Goal: Task Accomplishment & Management: Manage account settings

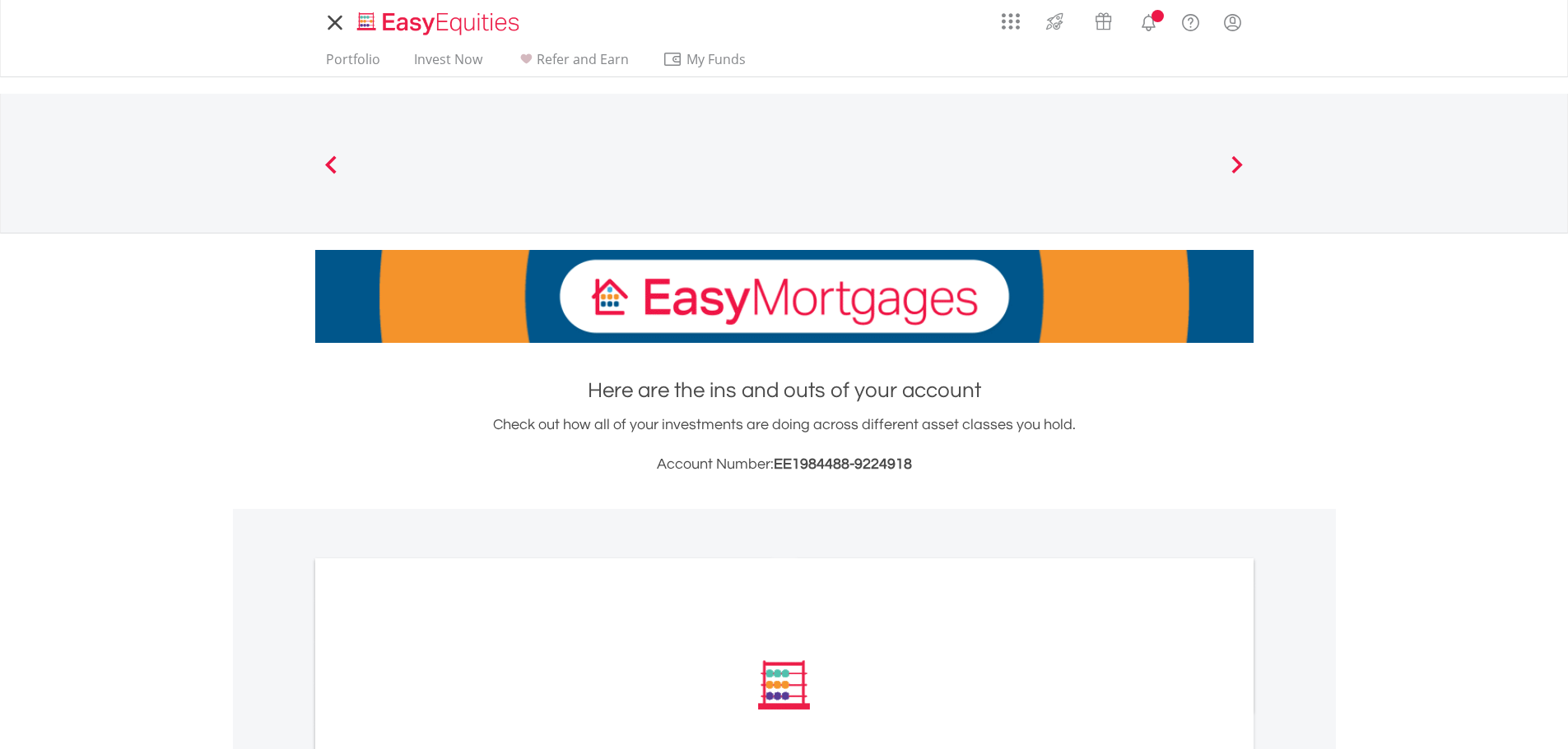
scroll to position [412, 0]
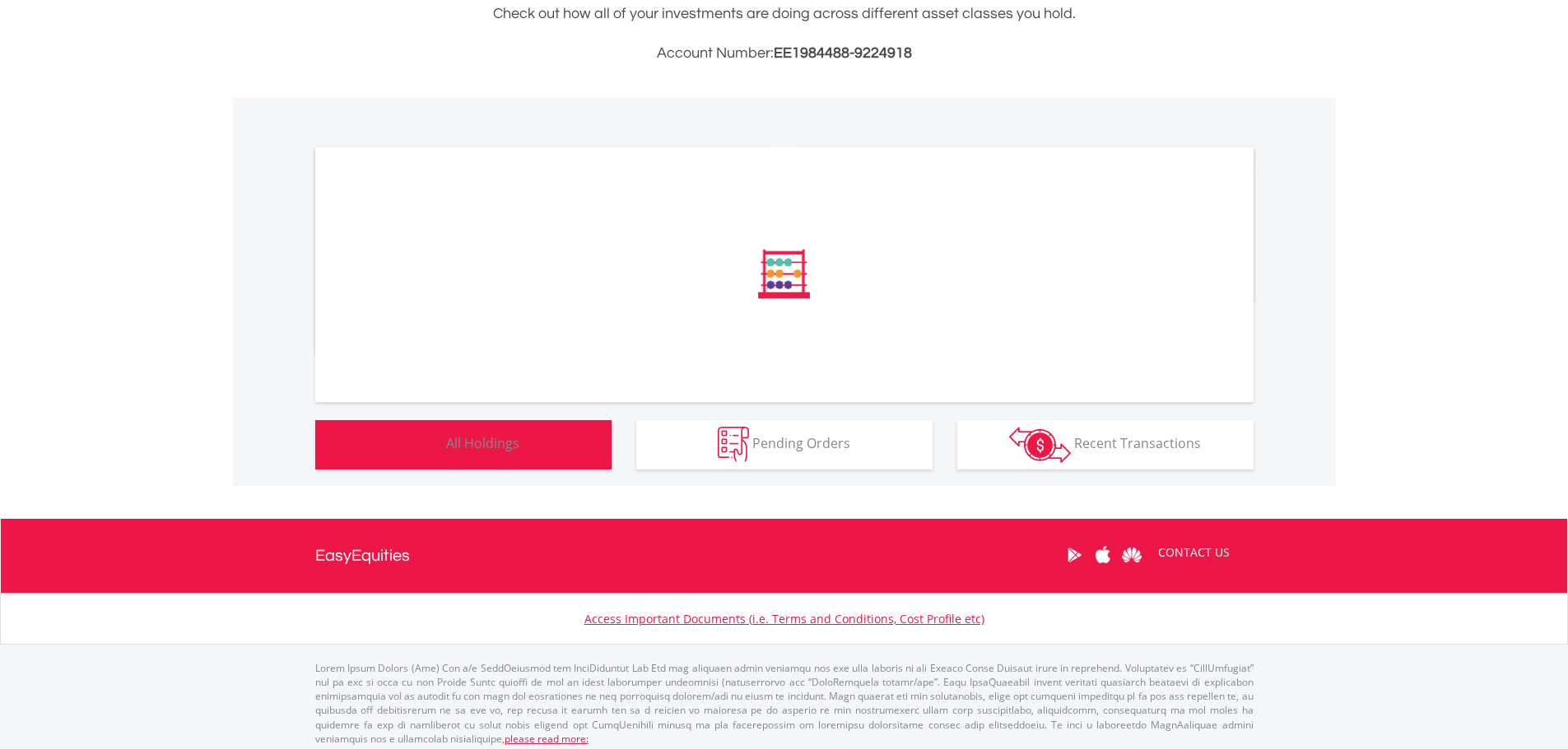
click at [541, 447] on button "Holdings All Holdings" at bounding box center [463, 445] width 296 height 49
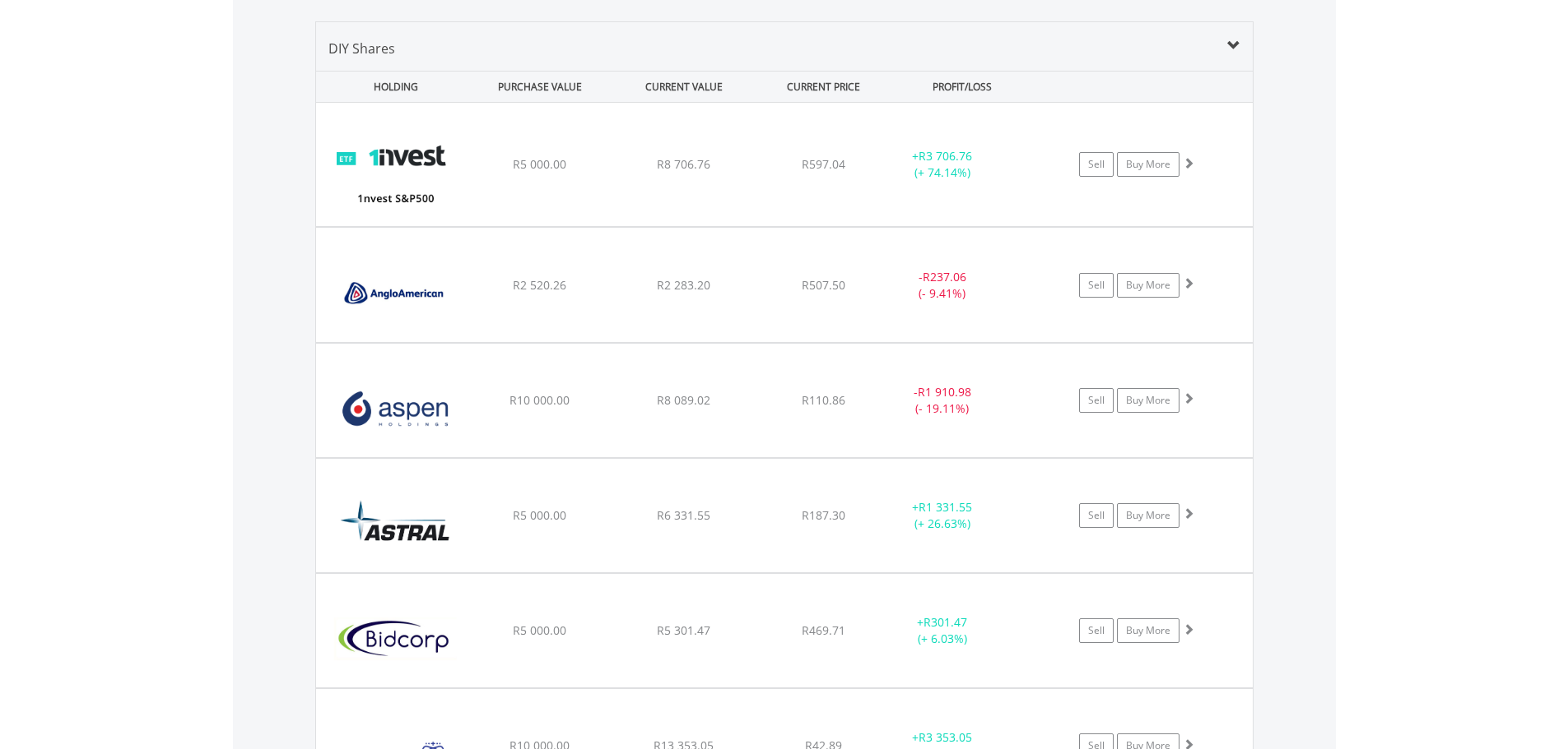
scroll to position [1205, 0]
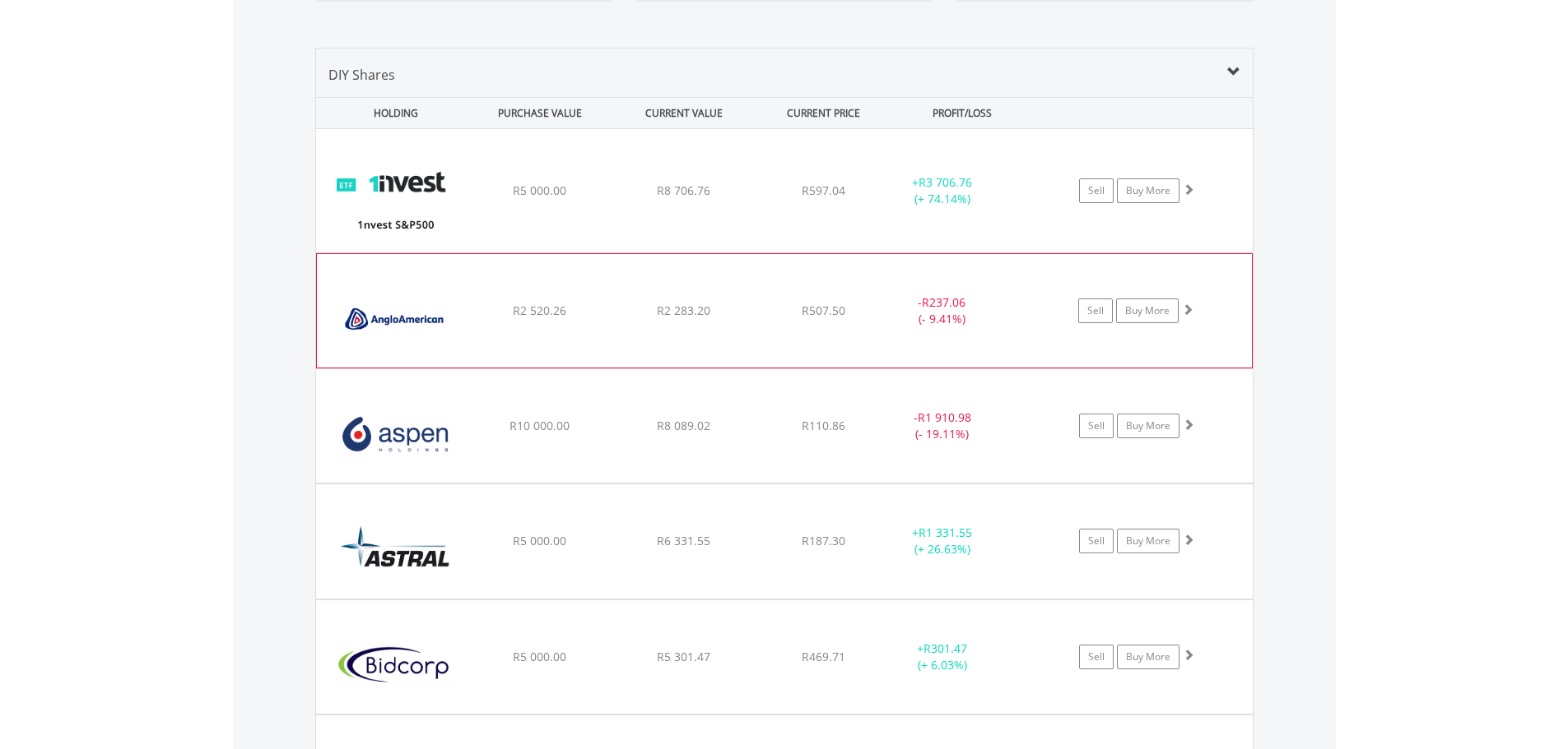
click at [1192, 314] on span at bounding box center [1188, 309] width 12 height 12
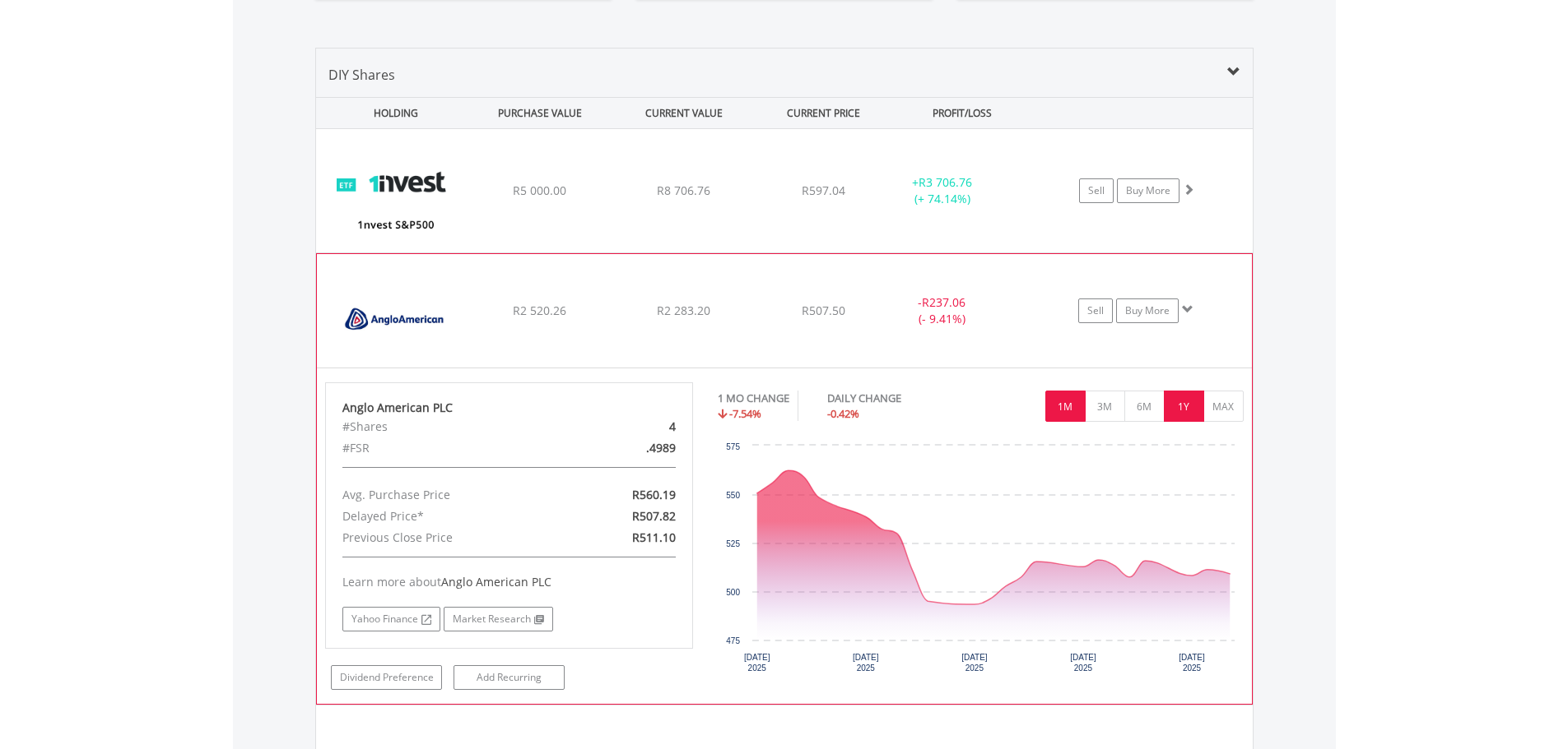
click at [1174, 410] on button "1Y" at bounding box center [1183, 406] width 40 height 32
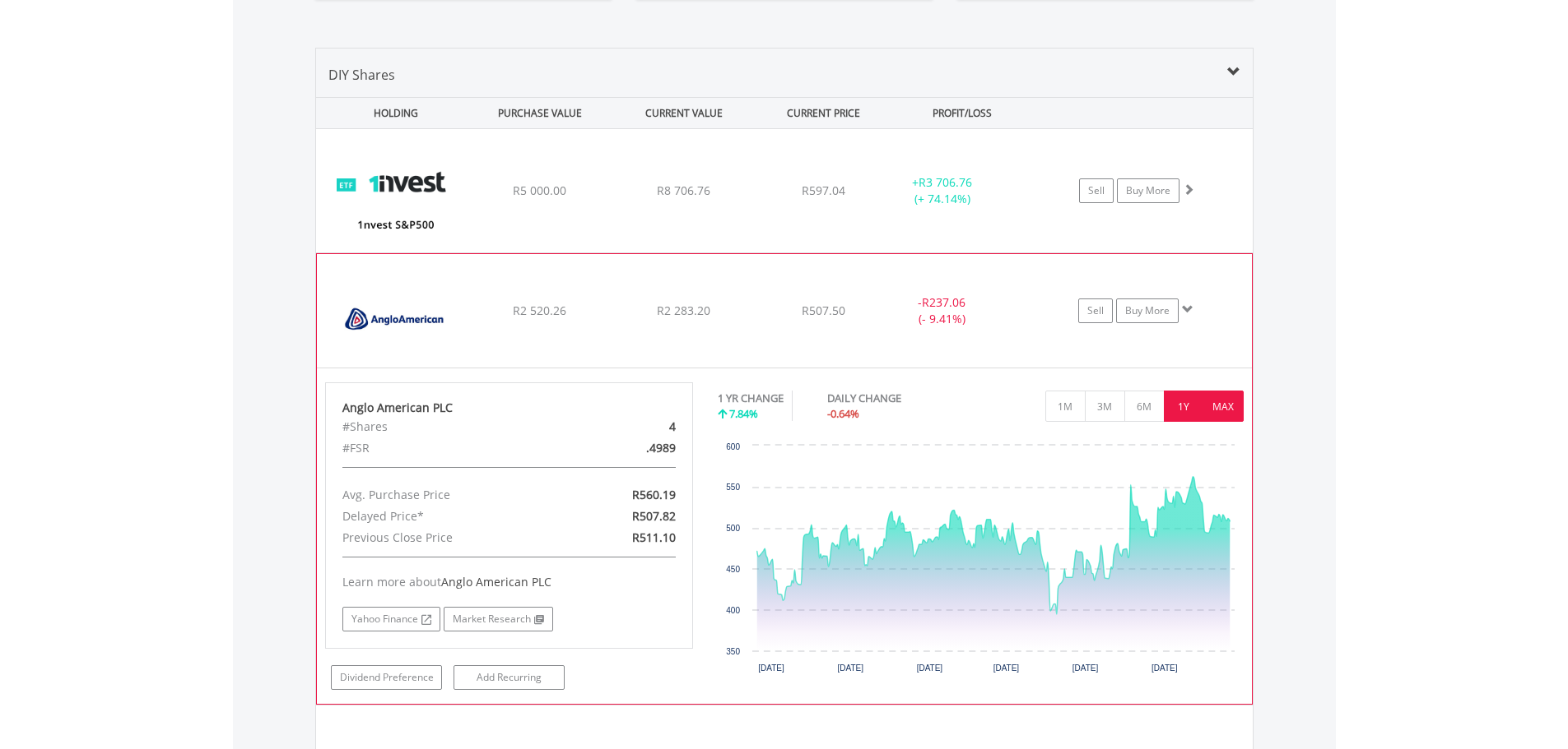
click at [1217, 411] on button "MAX" at bounding box center [1223, 406] width 40 height 32
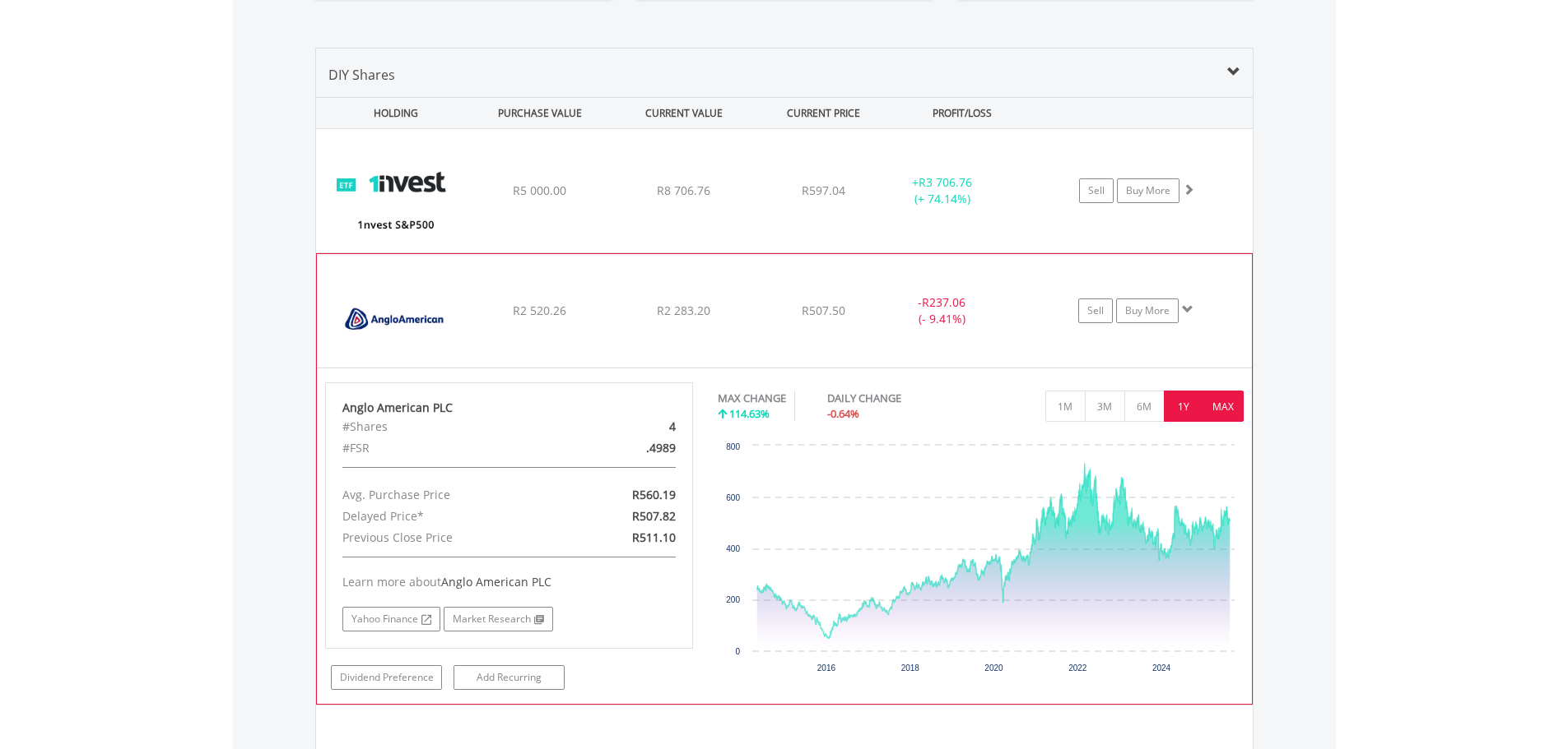
click at [1183, 414] on button "1Y" at bounding box center [1183, 406] width 40 height 32
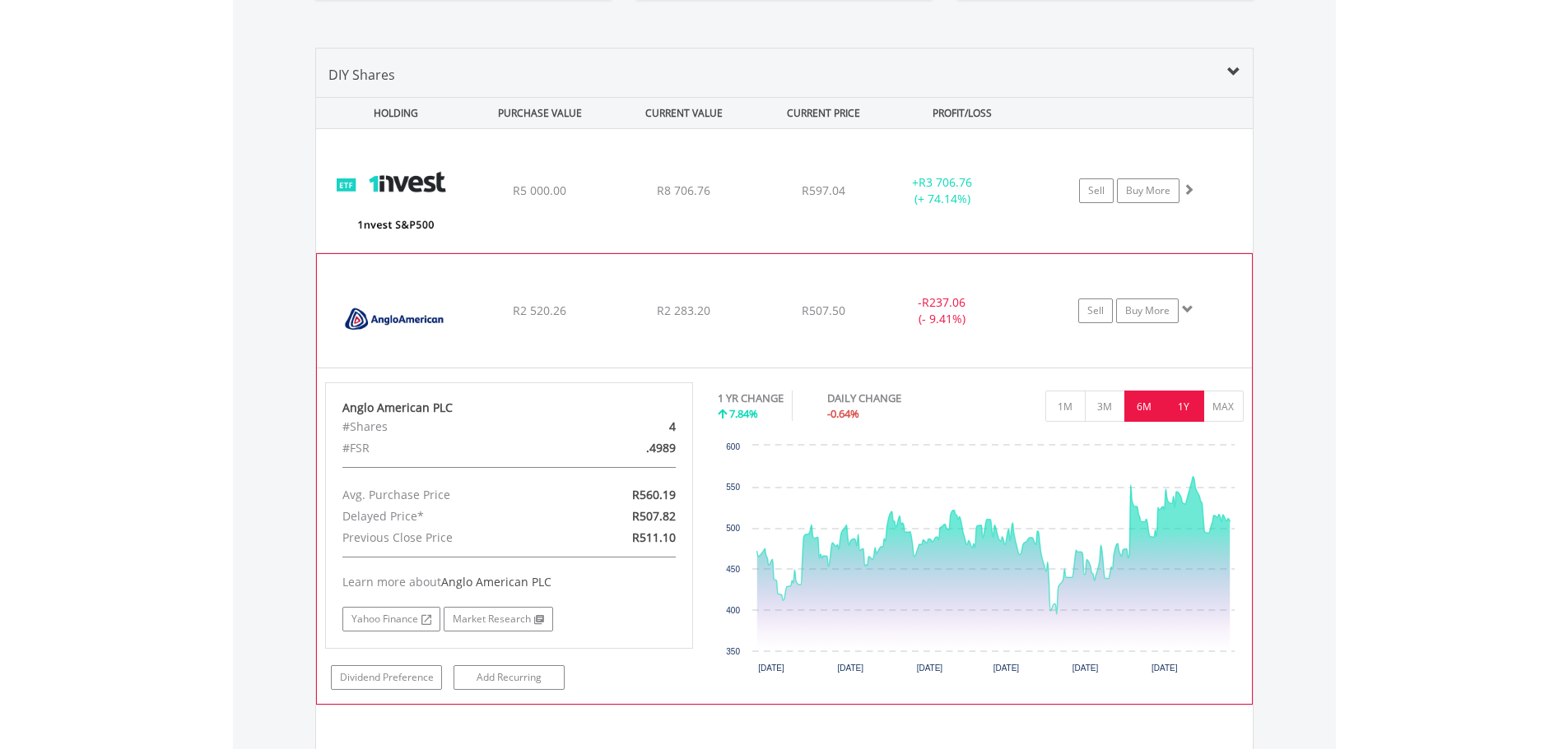
click at [1144, 416] on button "6M" at bounding box center [1143, 406] width 40 height 32
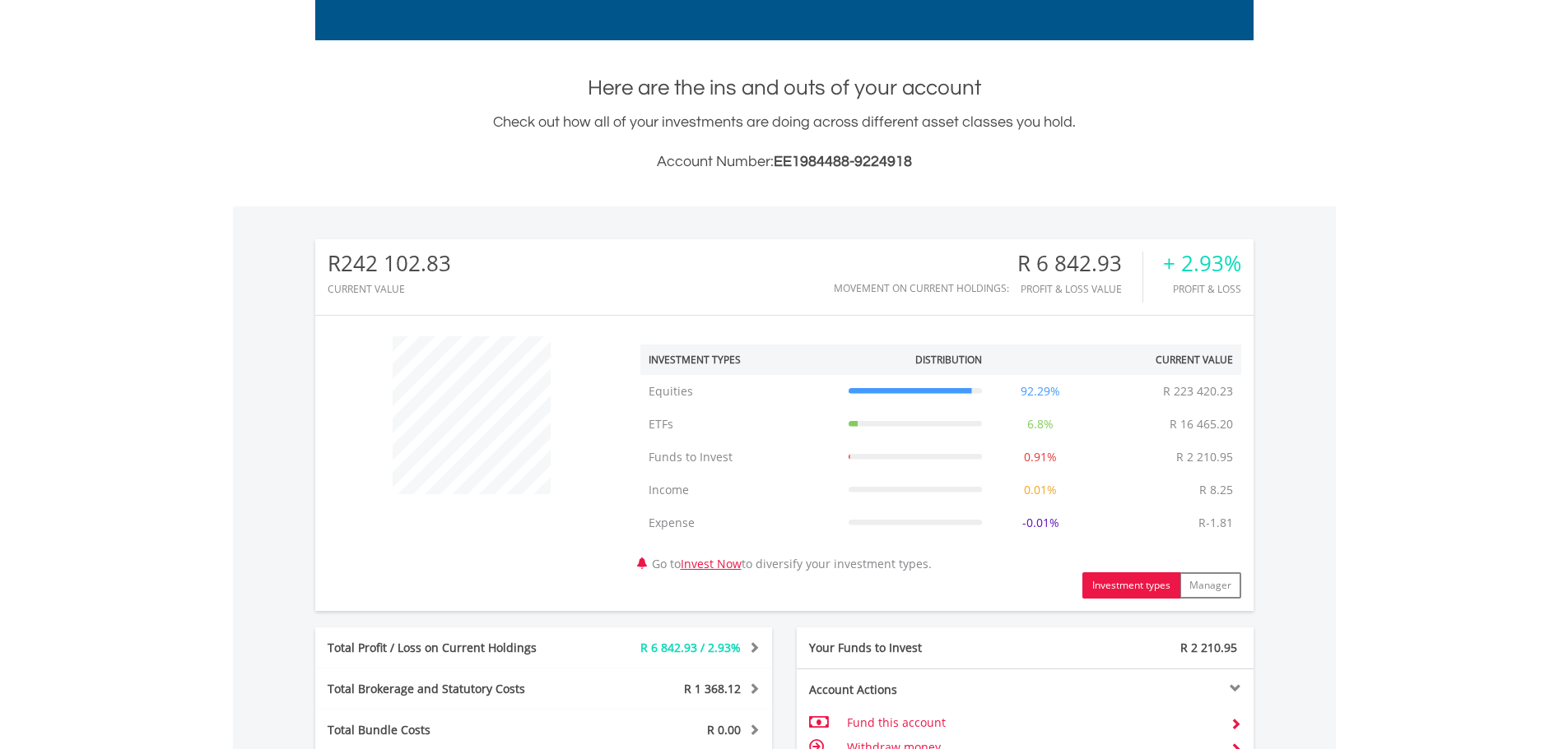
scroll to position [0, 0]
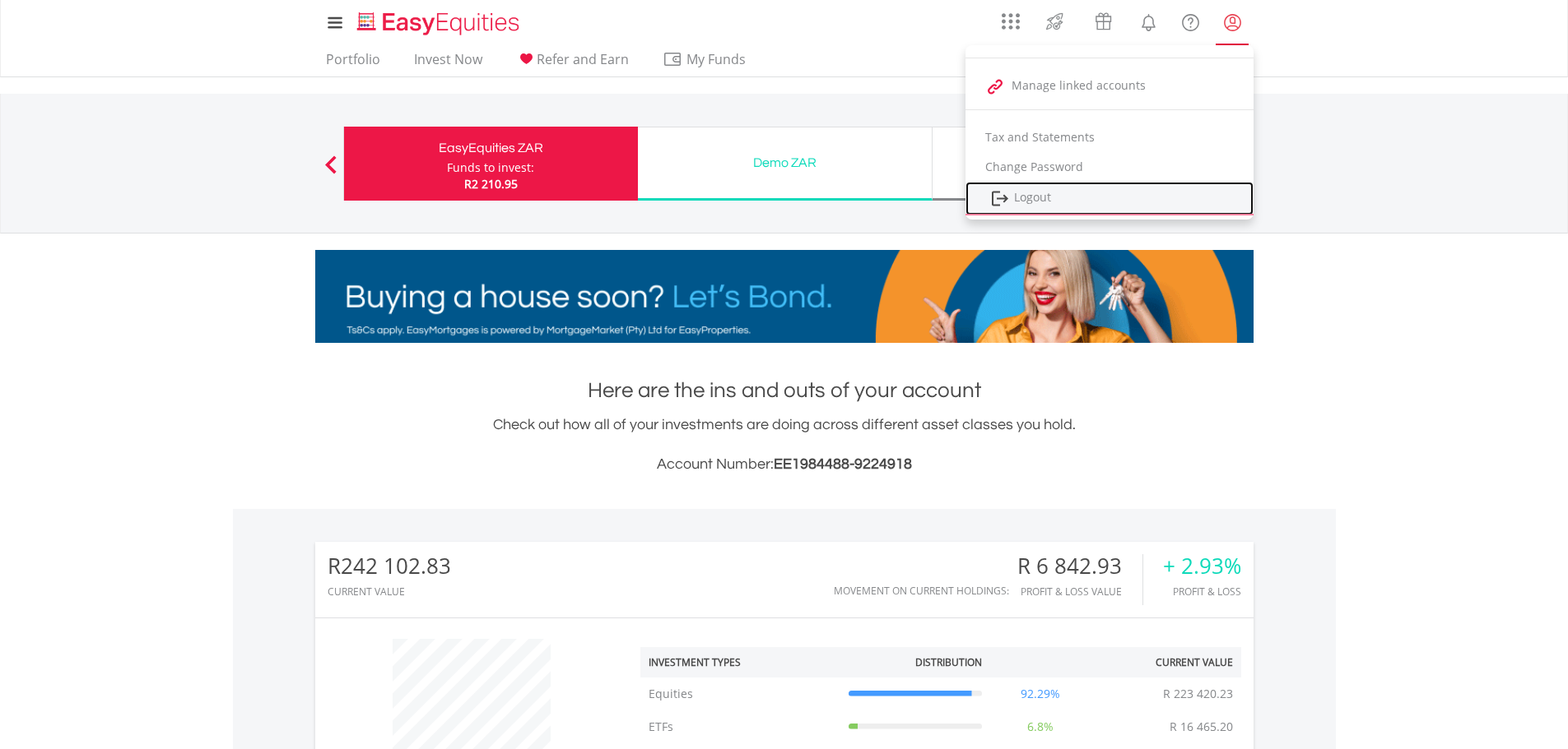
click at [1014, 203] on link "Logout" at bounding box center [1109, 199] width 288 height 34
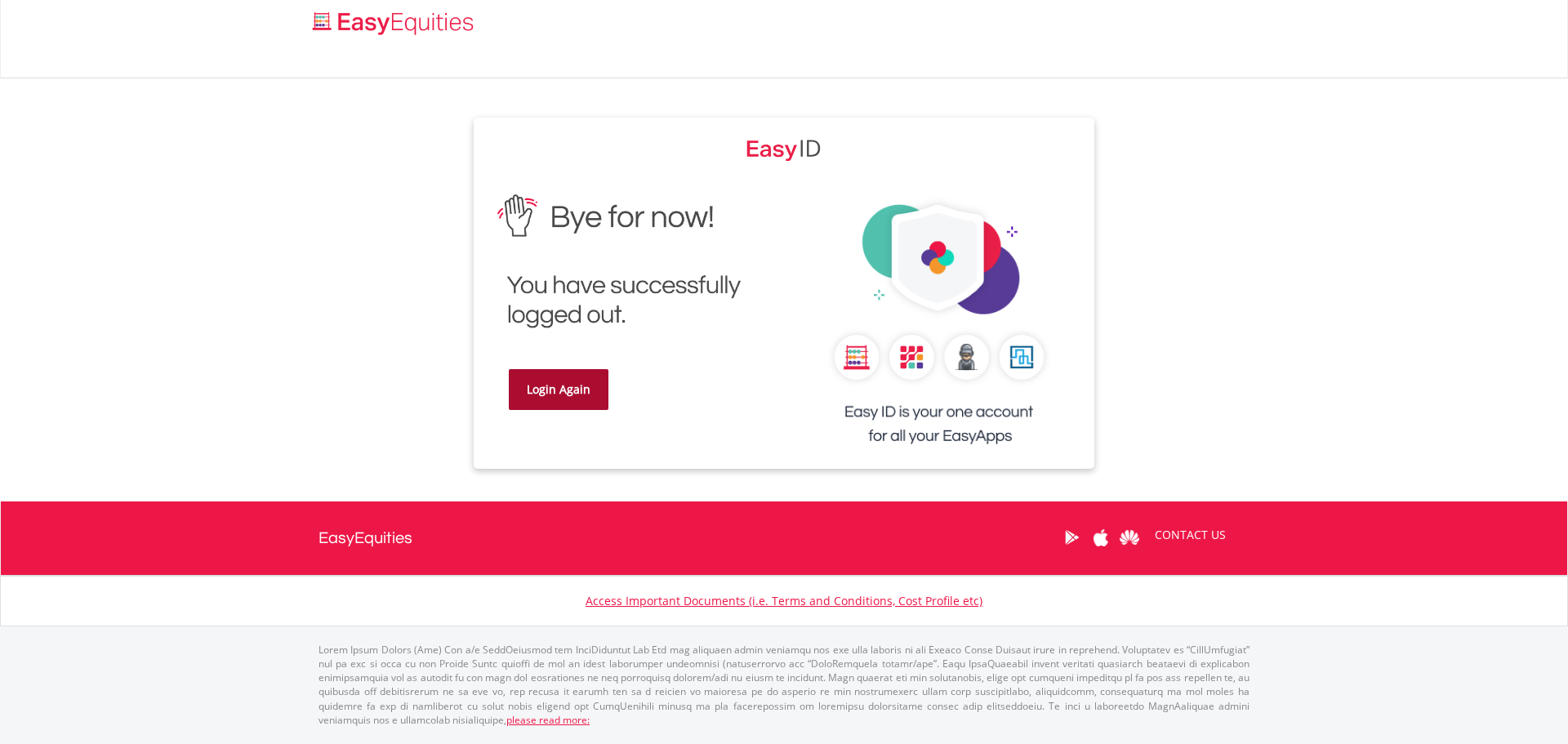
click at [552, 397] on link "Login Again" at bounding box center [558, 389] width 100 height 41
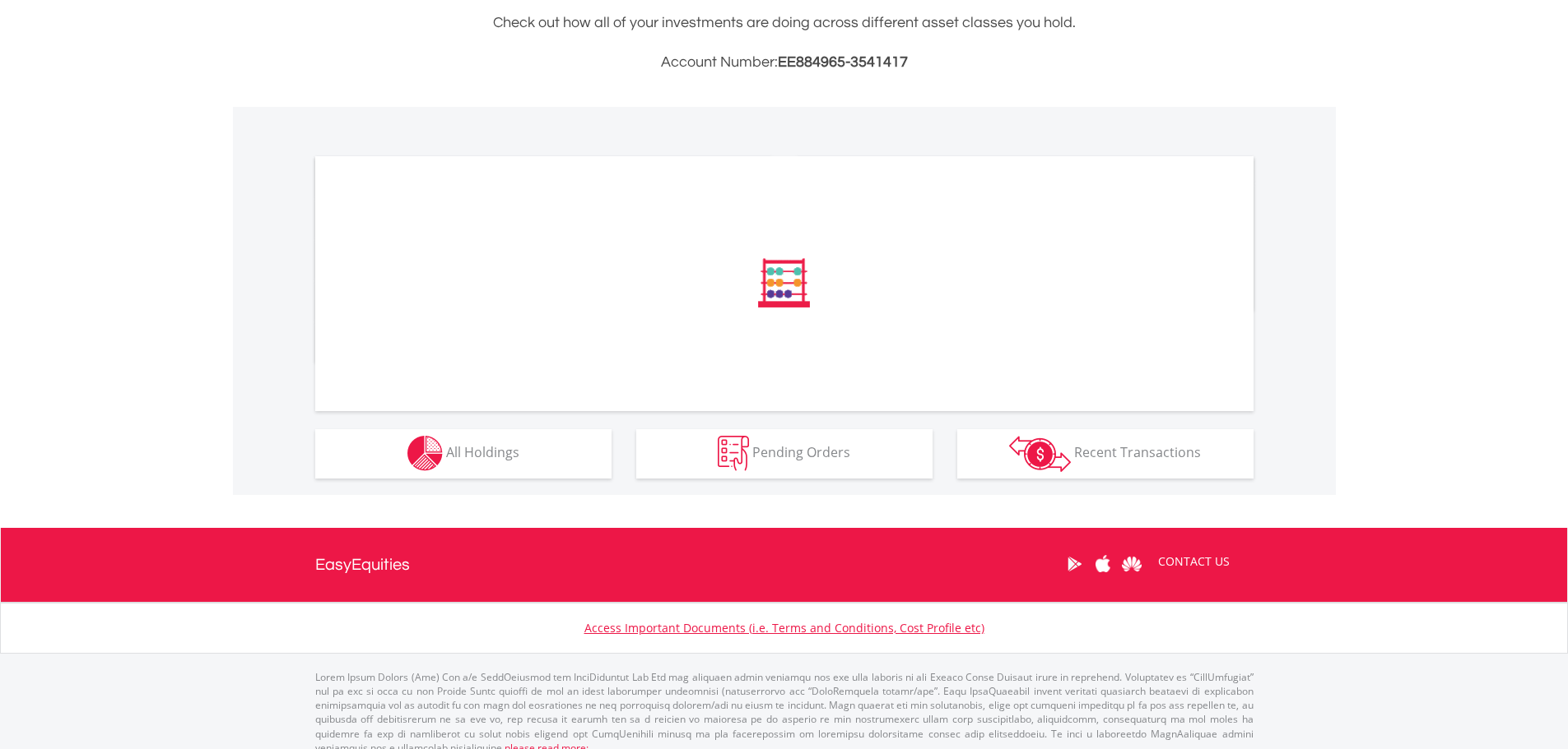
scroll to position [418, 0]
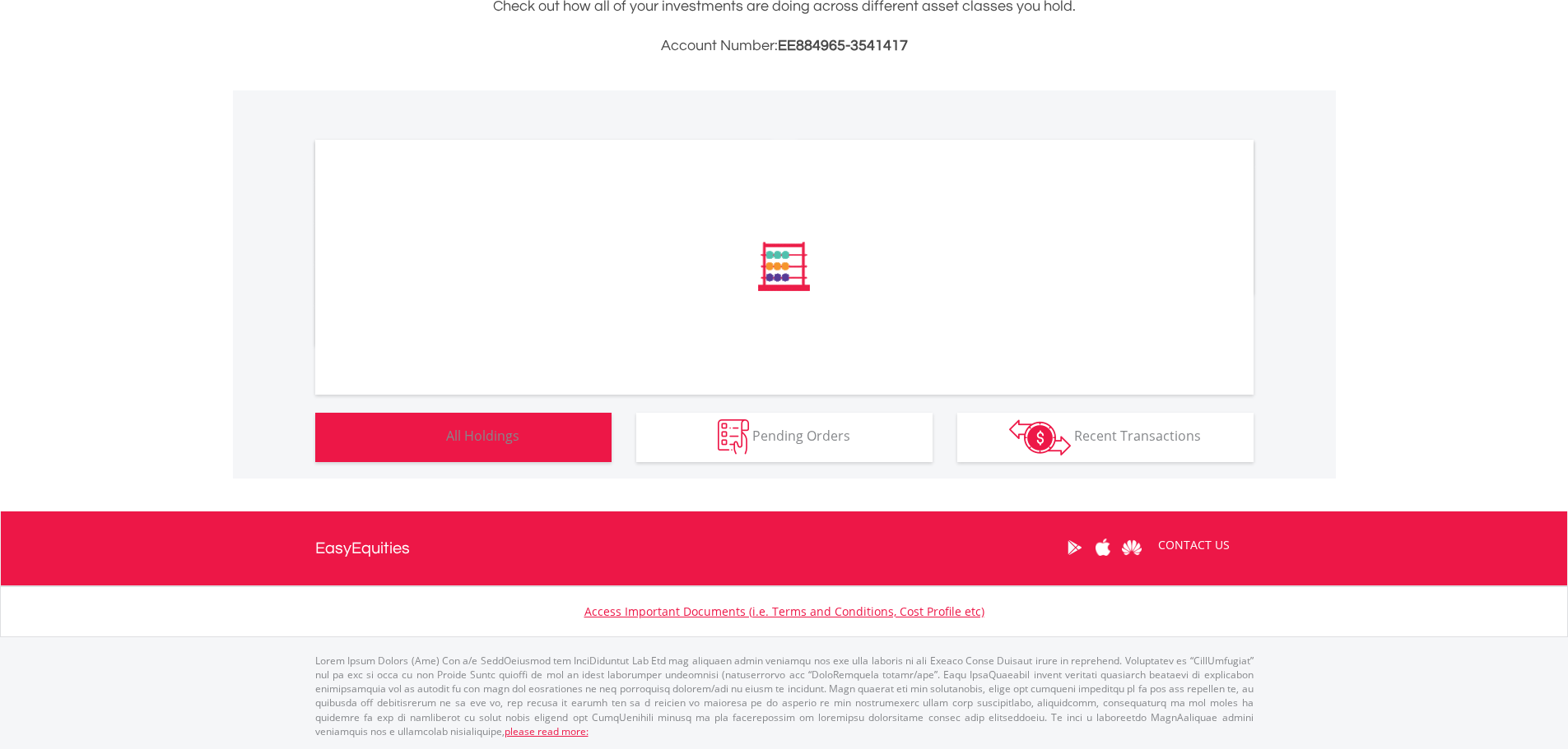
click at [509, 448] on button "Holdings All Holdings" at bounding box center [463, 438] width 296 height 49
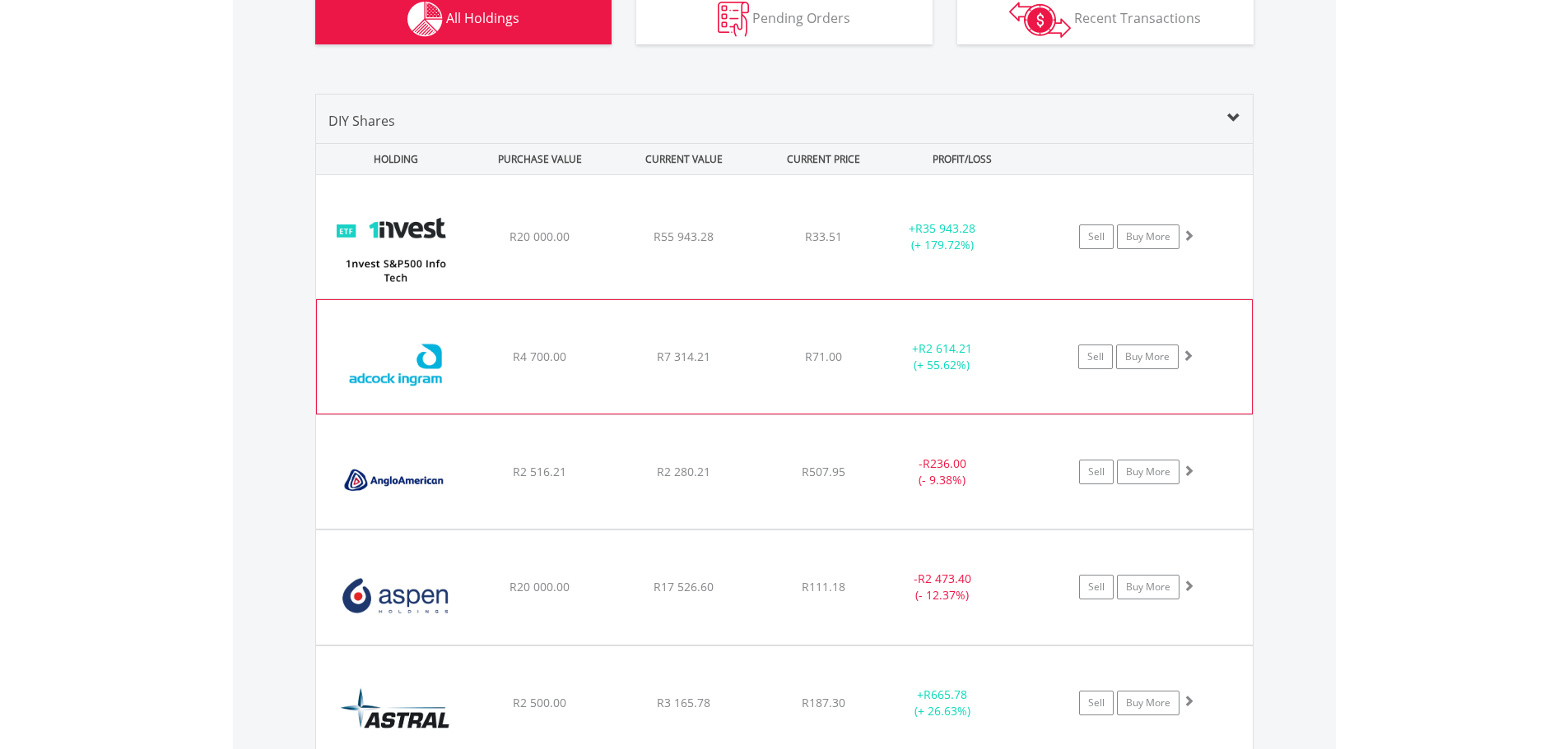
scroll to position [1286, 0]
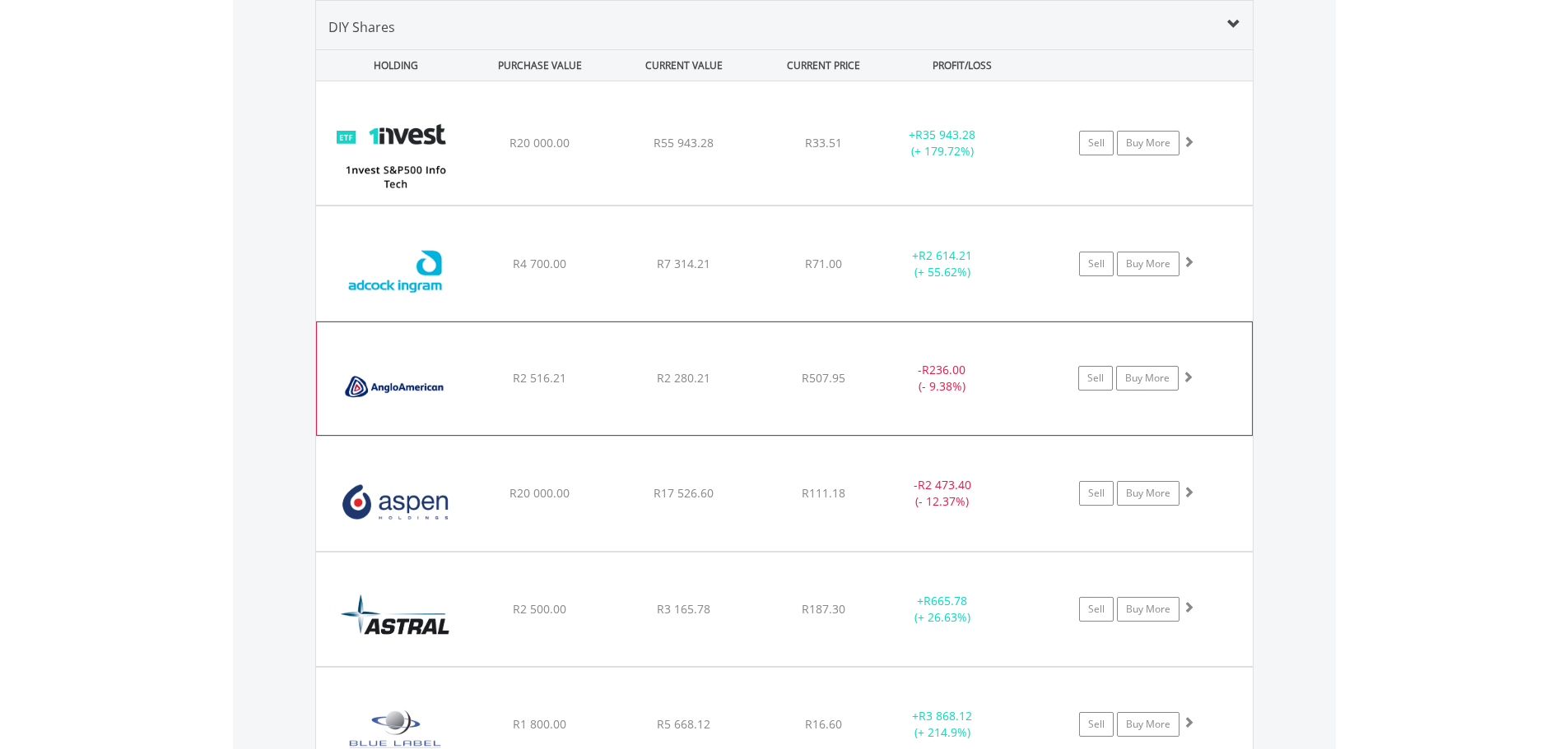
click at [1186, 377] on span at bounding box center [1188, 377] width 12 height 12
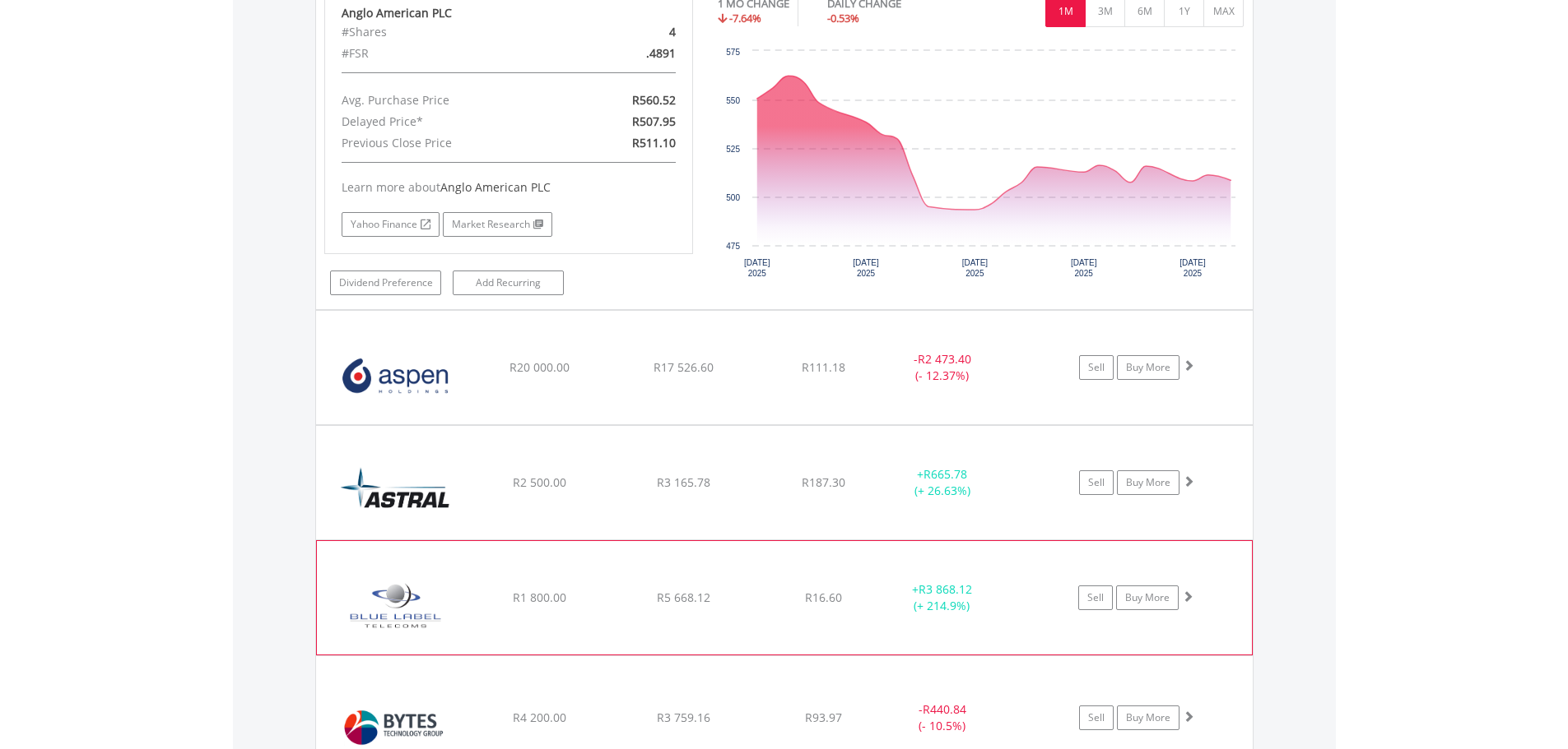
scroll to position [1661, 0]
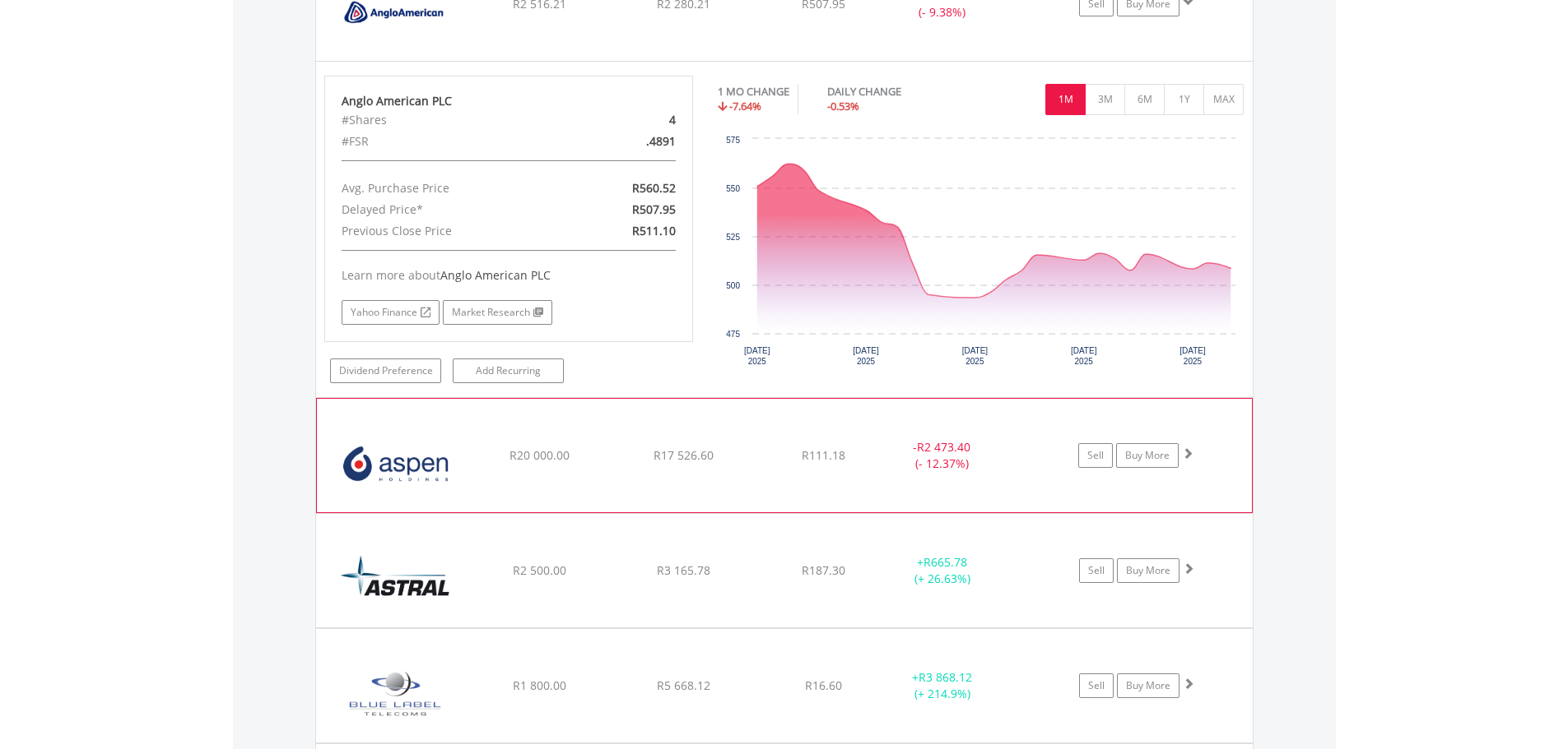
click at [1192, 452] on span at bounding box center [1188, 453] width 12 height 12
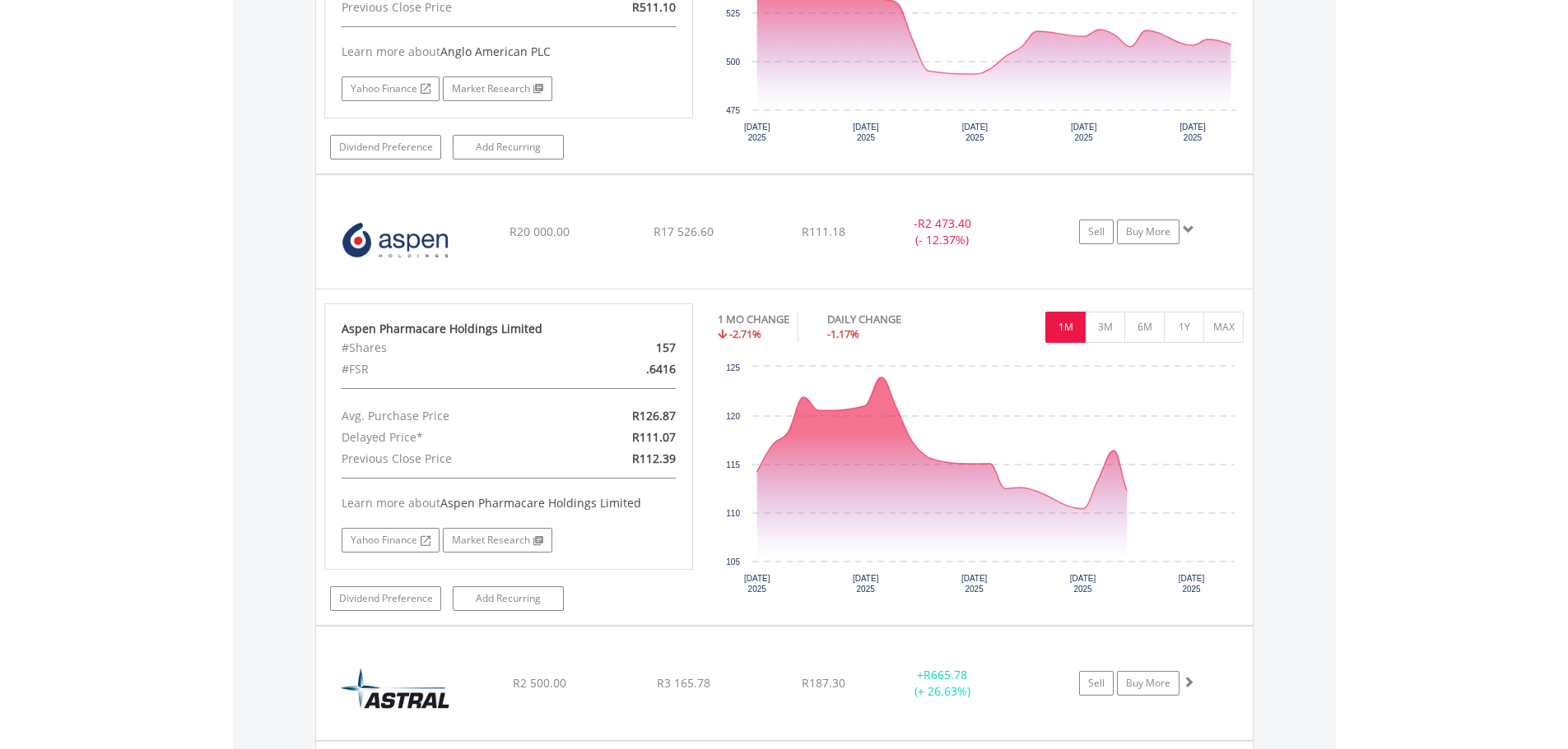
scroll to position [1907, 0]
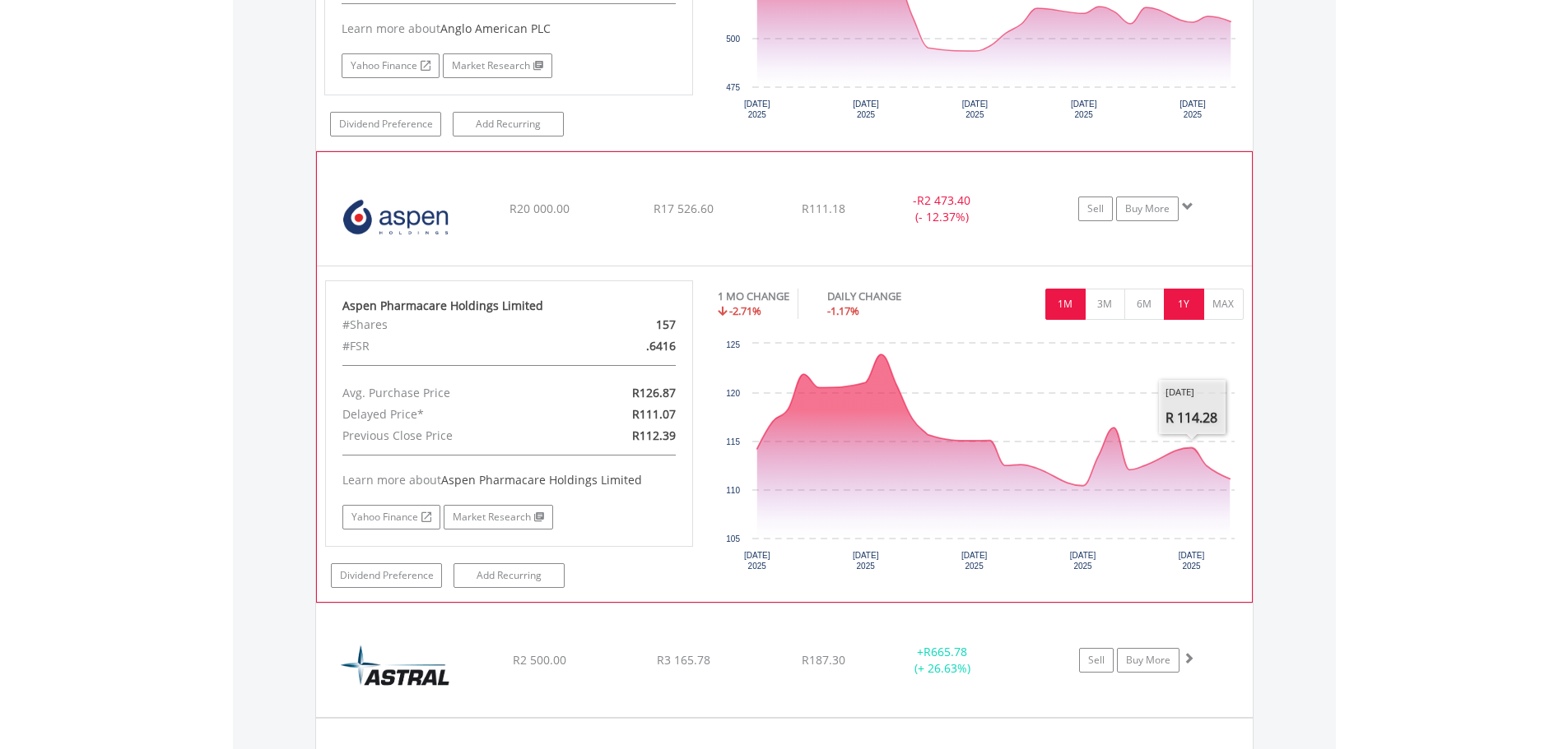
click at [1188, 313] on button "1Y" at bounding box center [1183, 304] width 40 height 32
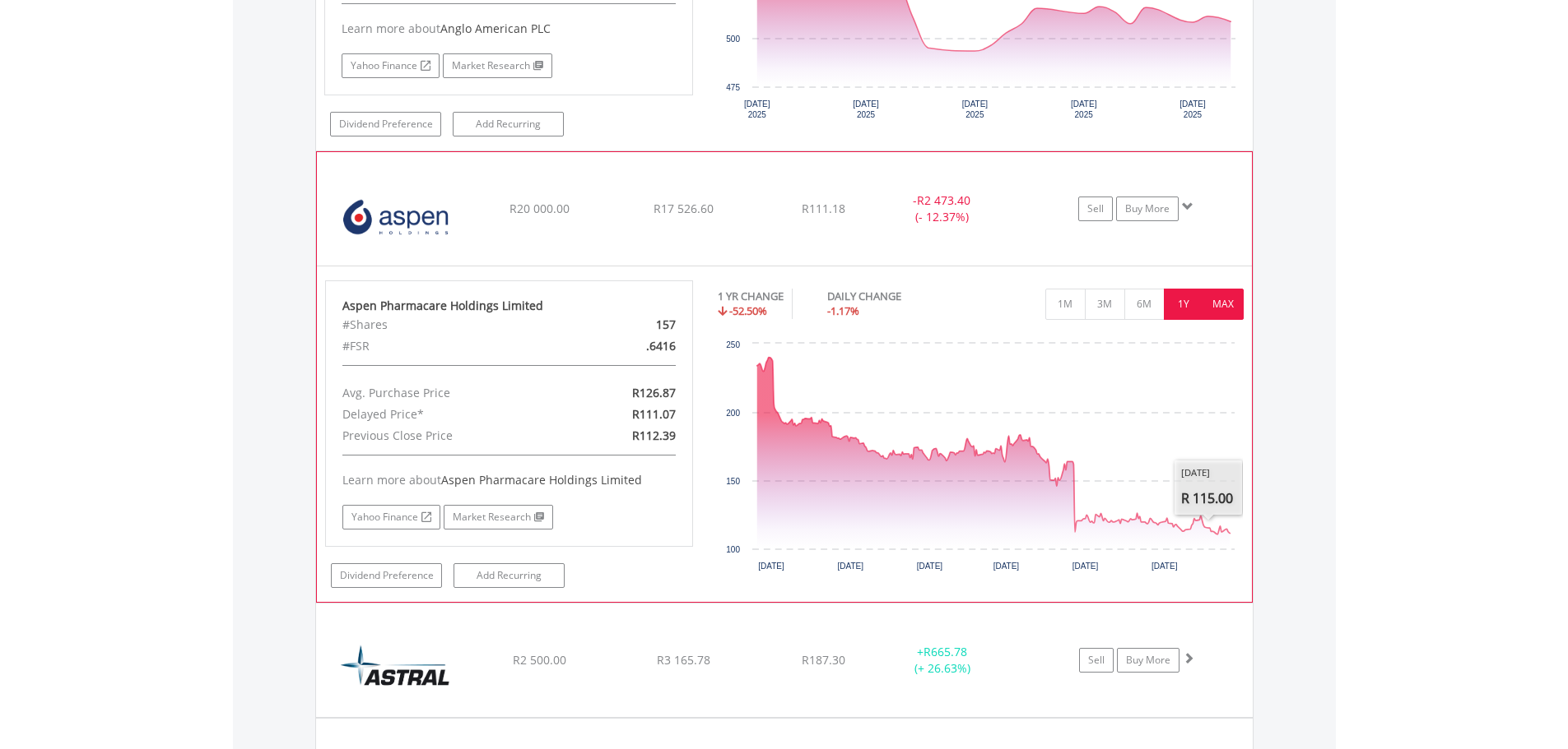
click at [1225, 313] on button "MAX" at bounding box center [1223, 304] width 40 height 32
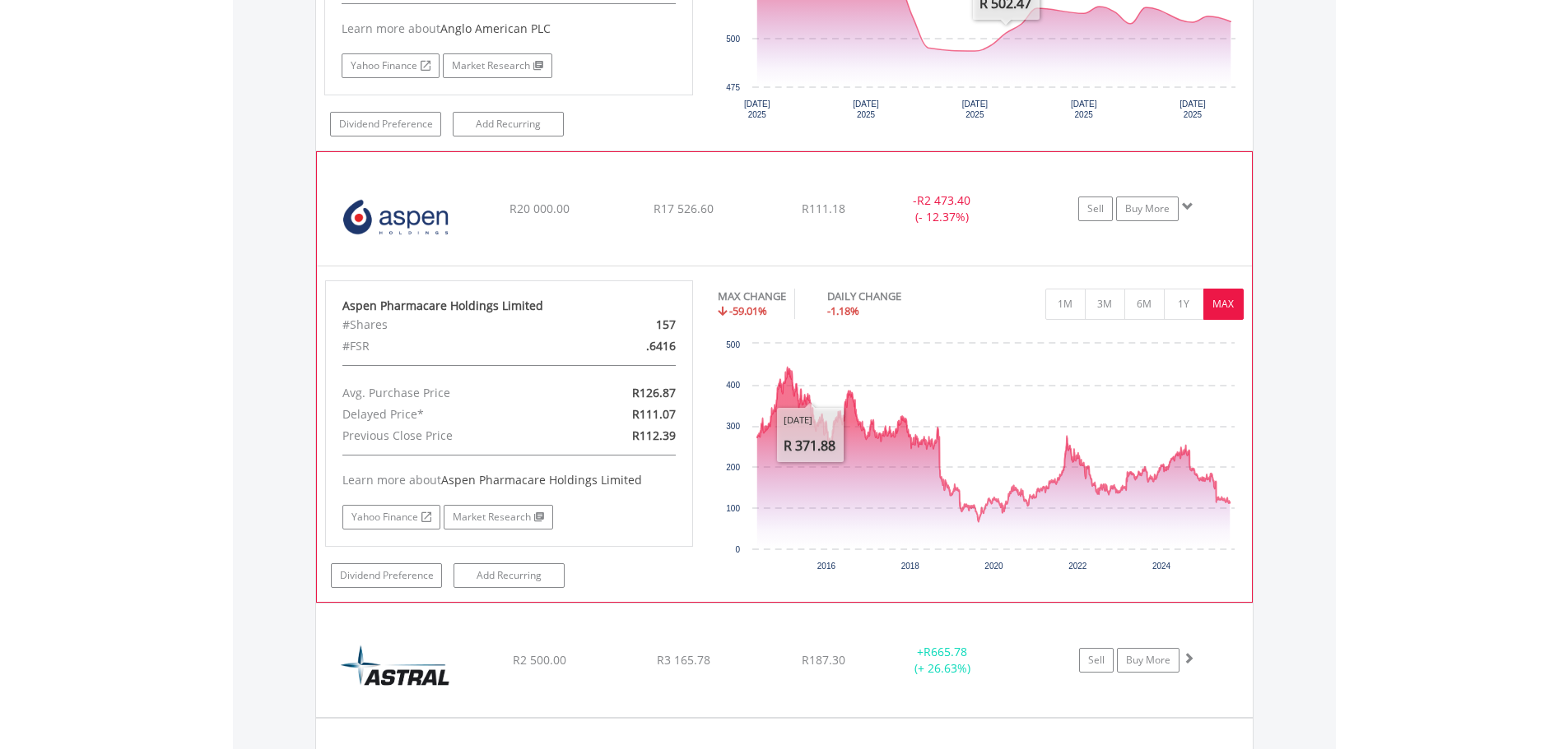
scroll to position [0, 0]
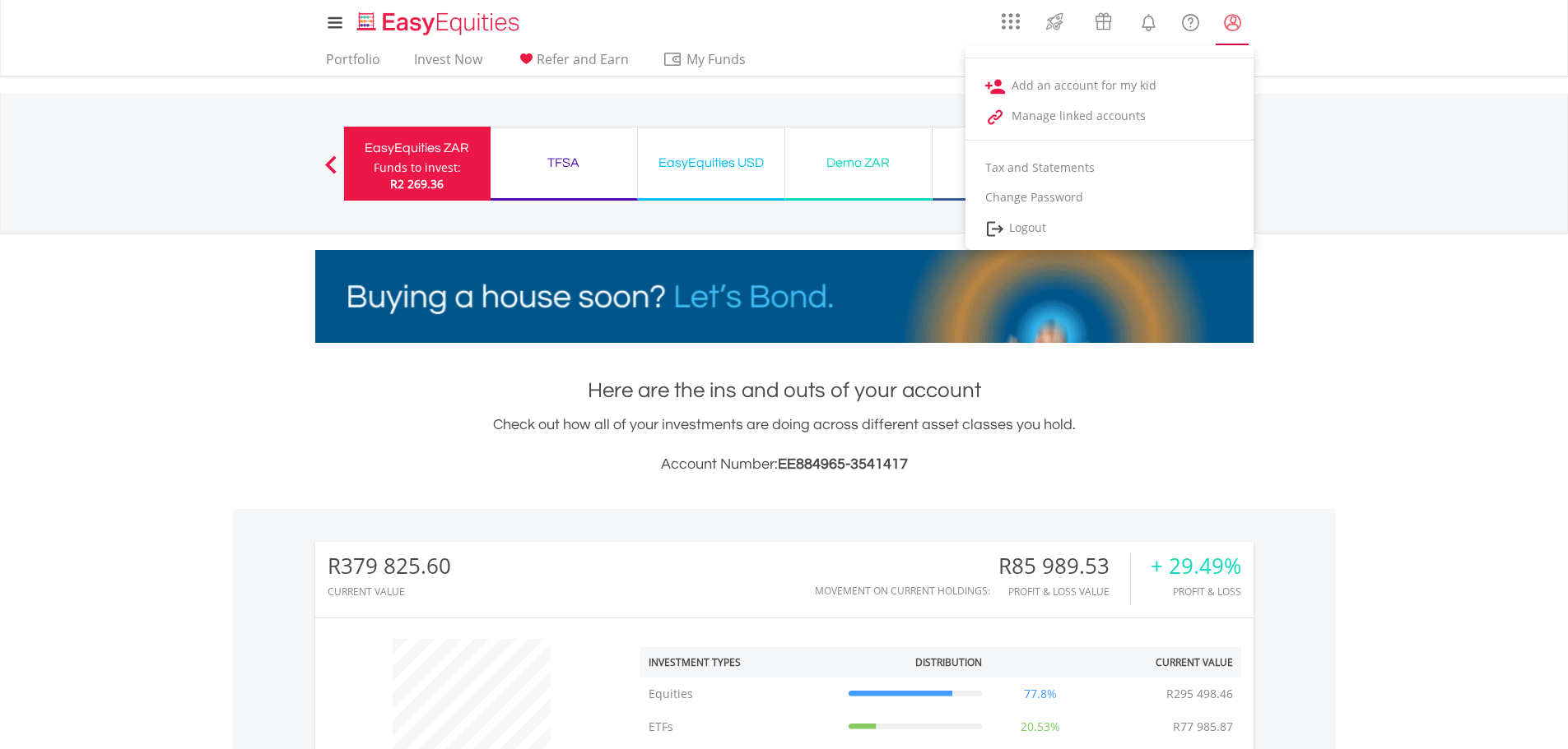
click at [1235, 21] on lord-icon "My Profile" at bounding box center [1232, 22] width 20 height 20
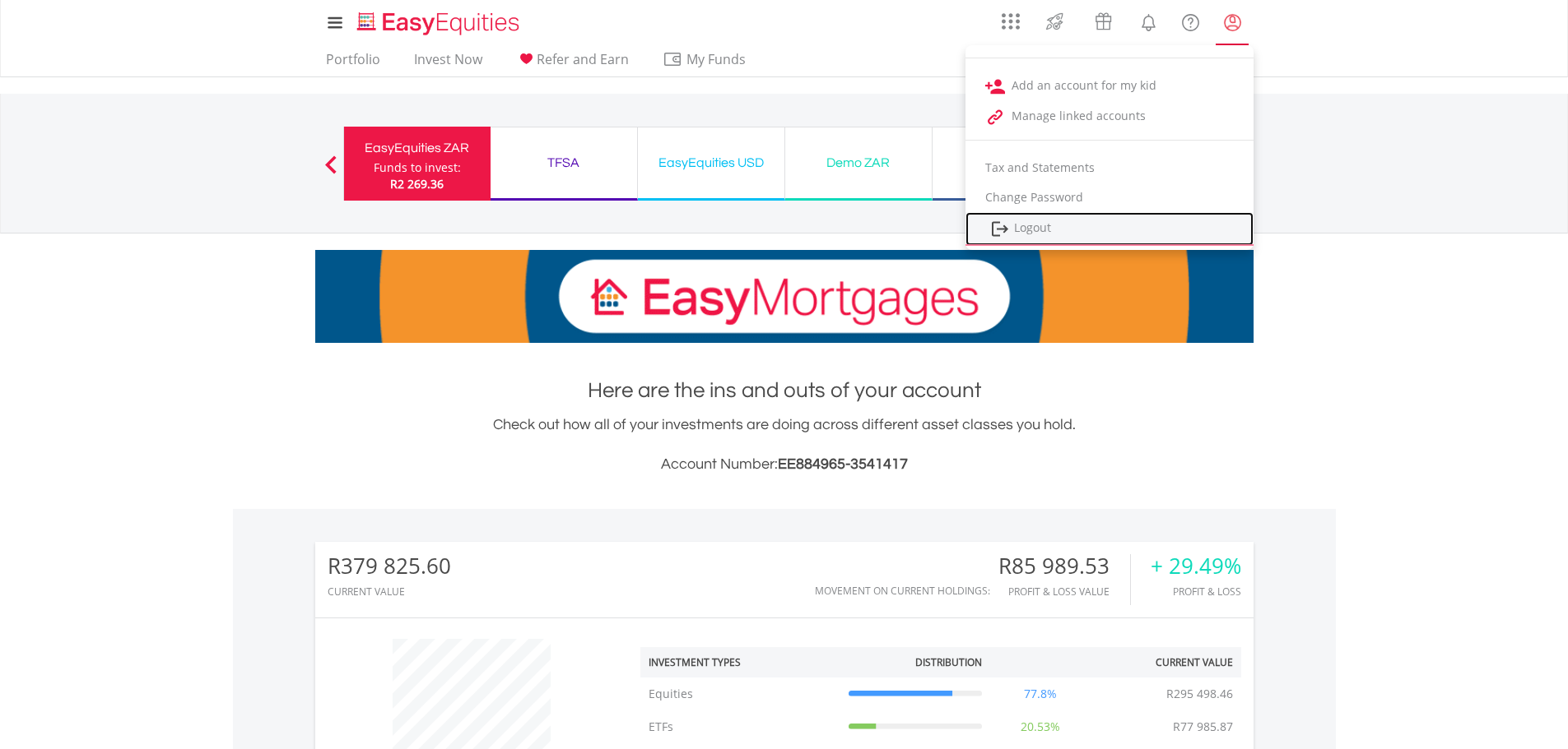
click at [1025, 228] on link "Logout" at bounding box center [1109, 229] width 288 height 34
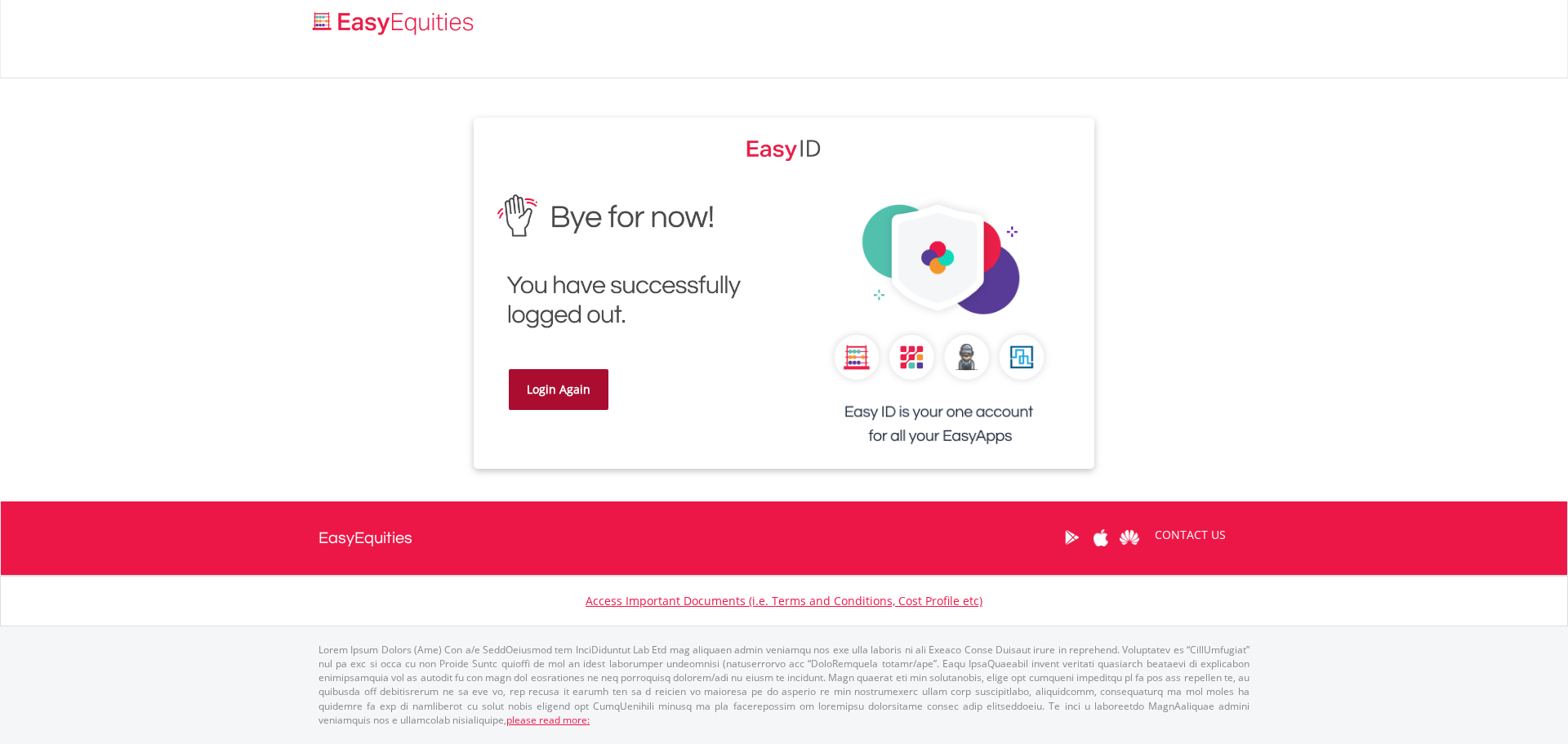
click at [571, 406] on link "Login Again" at bounding box center [558, 389] width 100 height 41
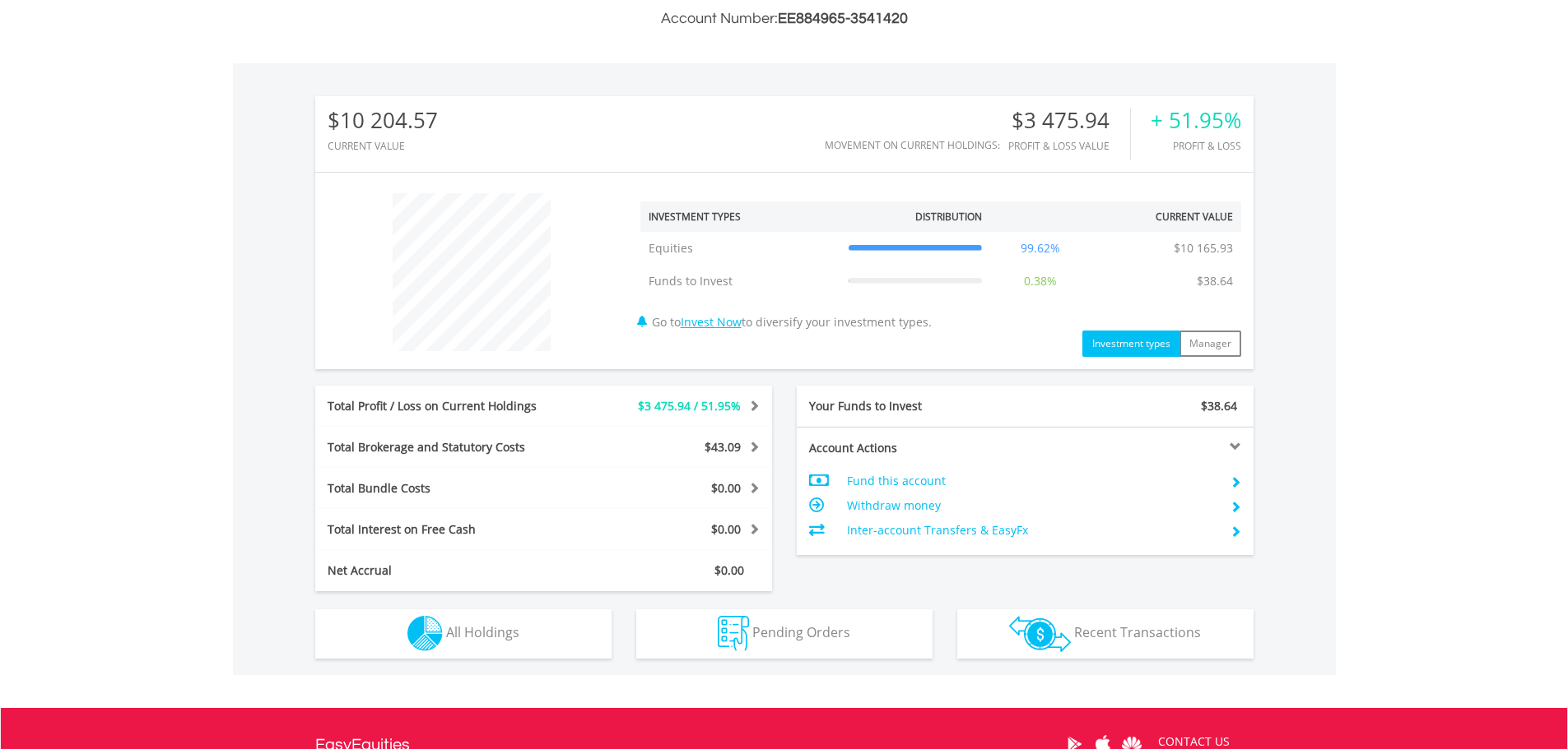
scroll to position [642, 0]
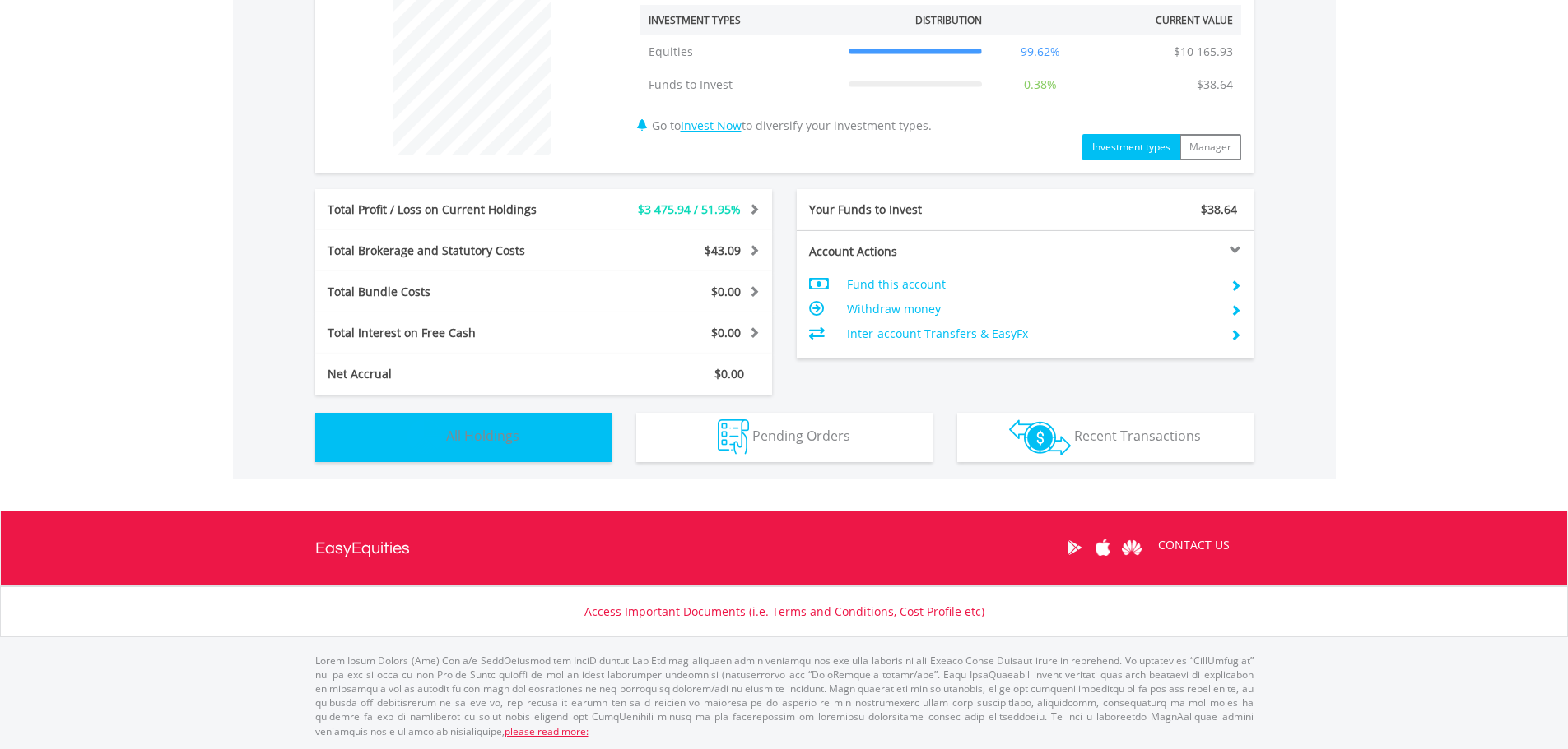
click at [541, 444] on button "Holdings All Holdings" at bounding box center [463, 438] width 296 height 49
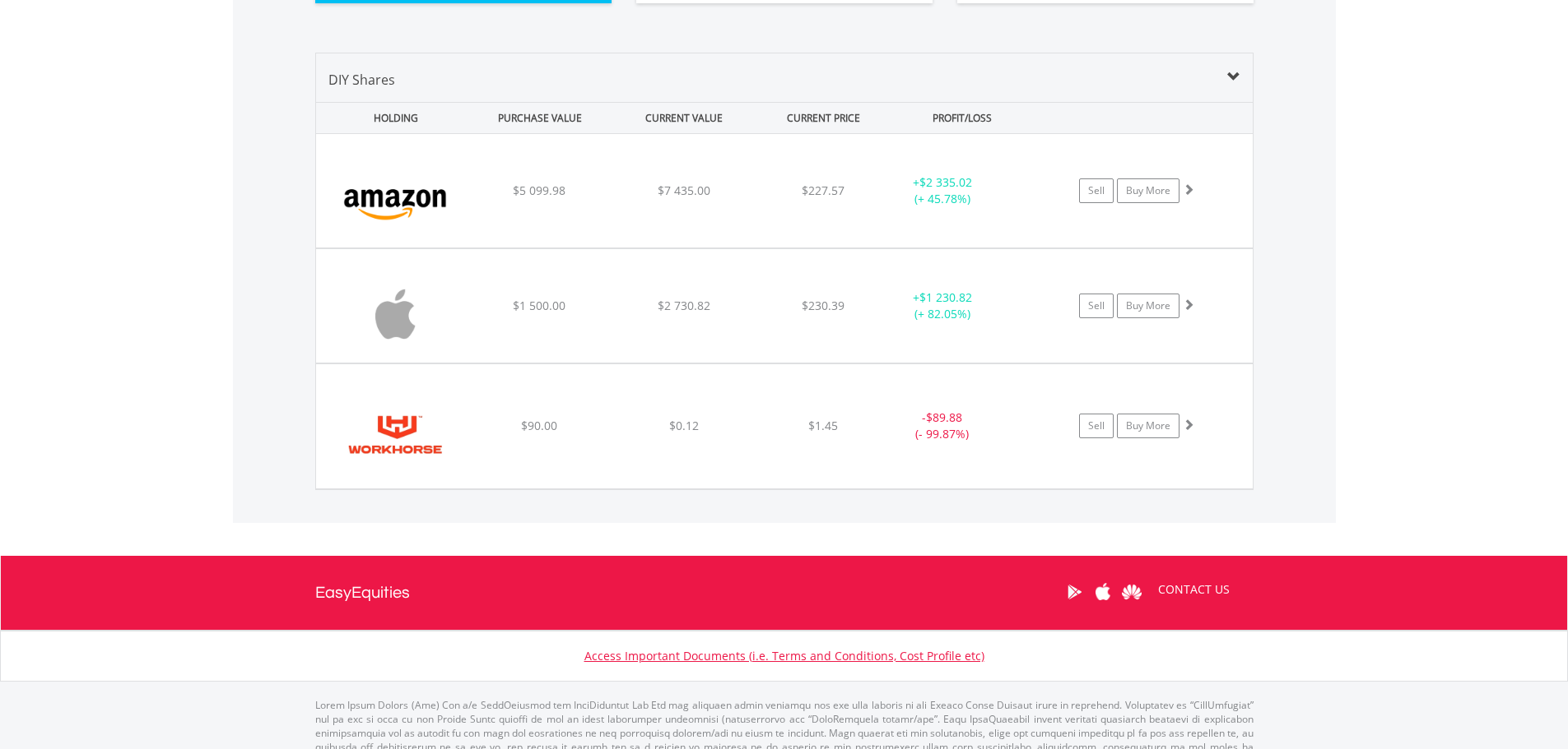
scroll to position [1063, 0]
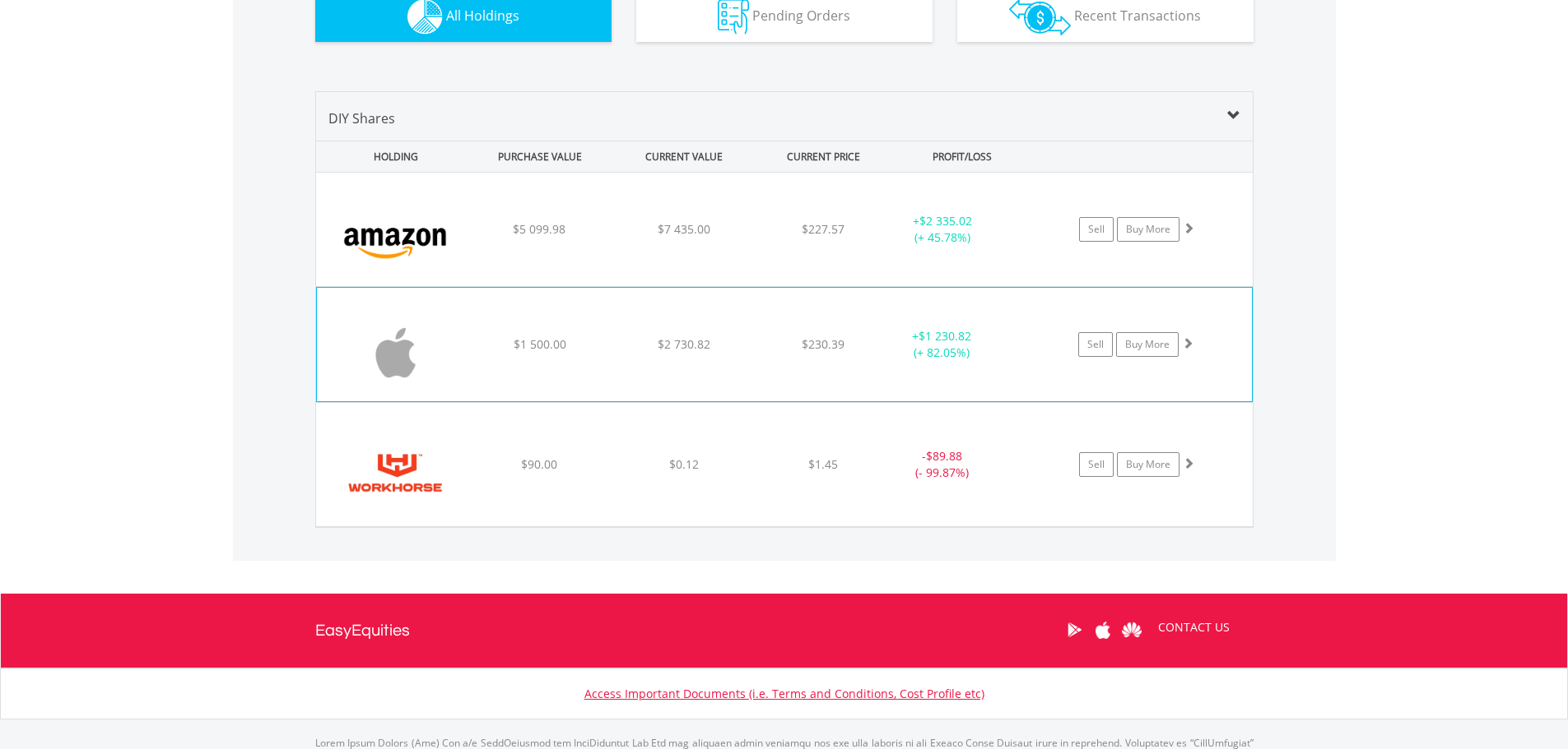
click at [1195, 242] on div "Sell Buy More" at bounding box center [1144, 229] width 216 height 25
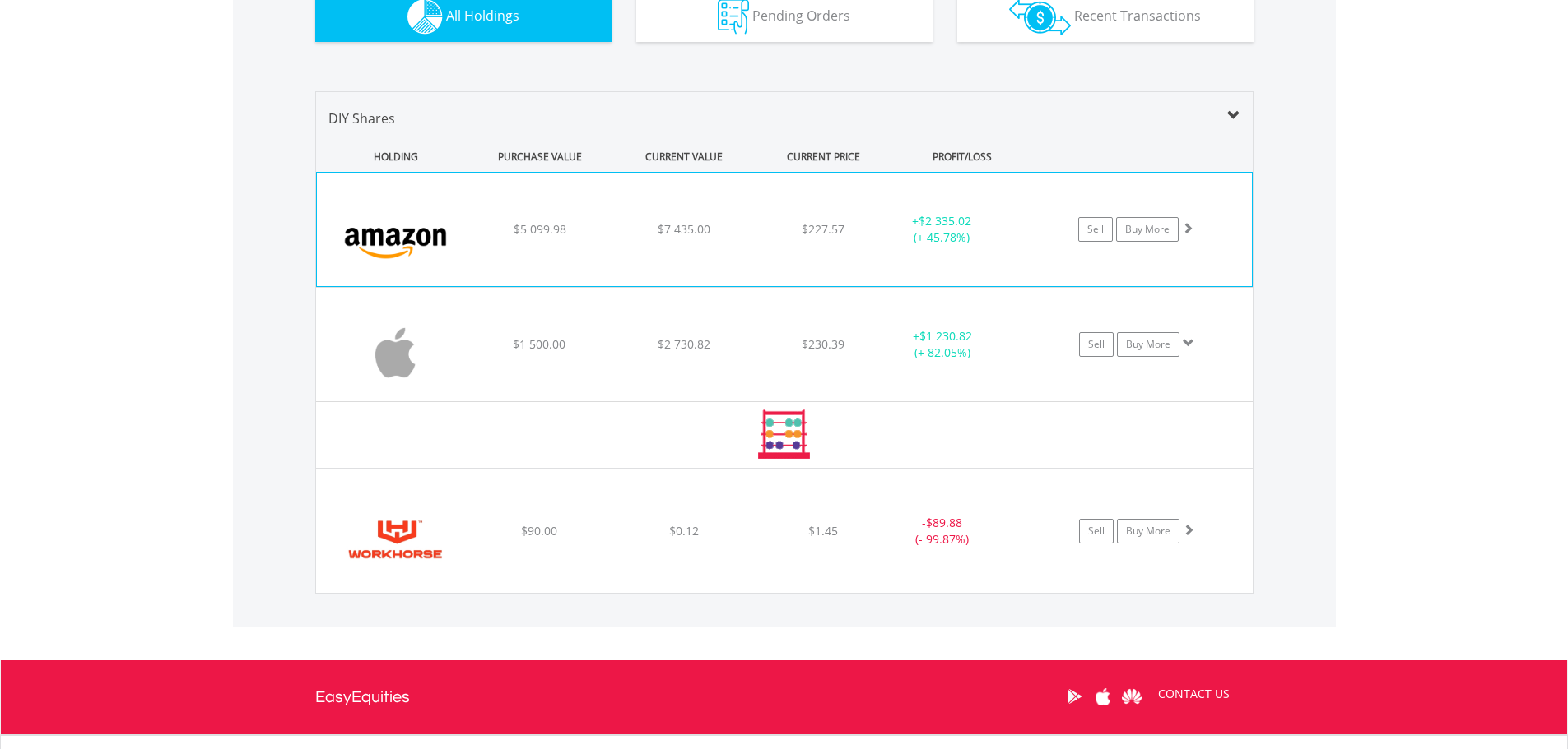
click at [1212, 236] on div "Sell Buy More" at bounding box center [1143, 229] width 215 height 25
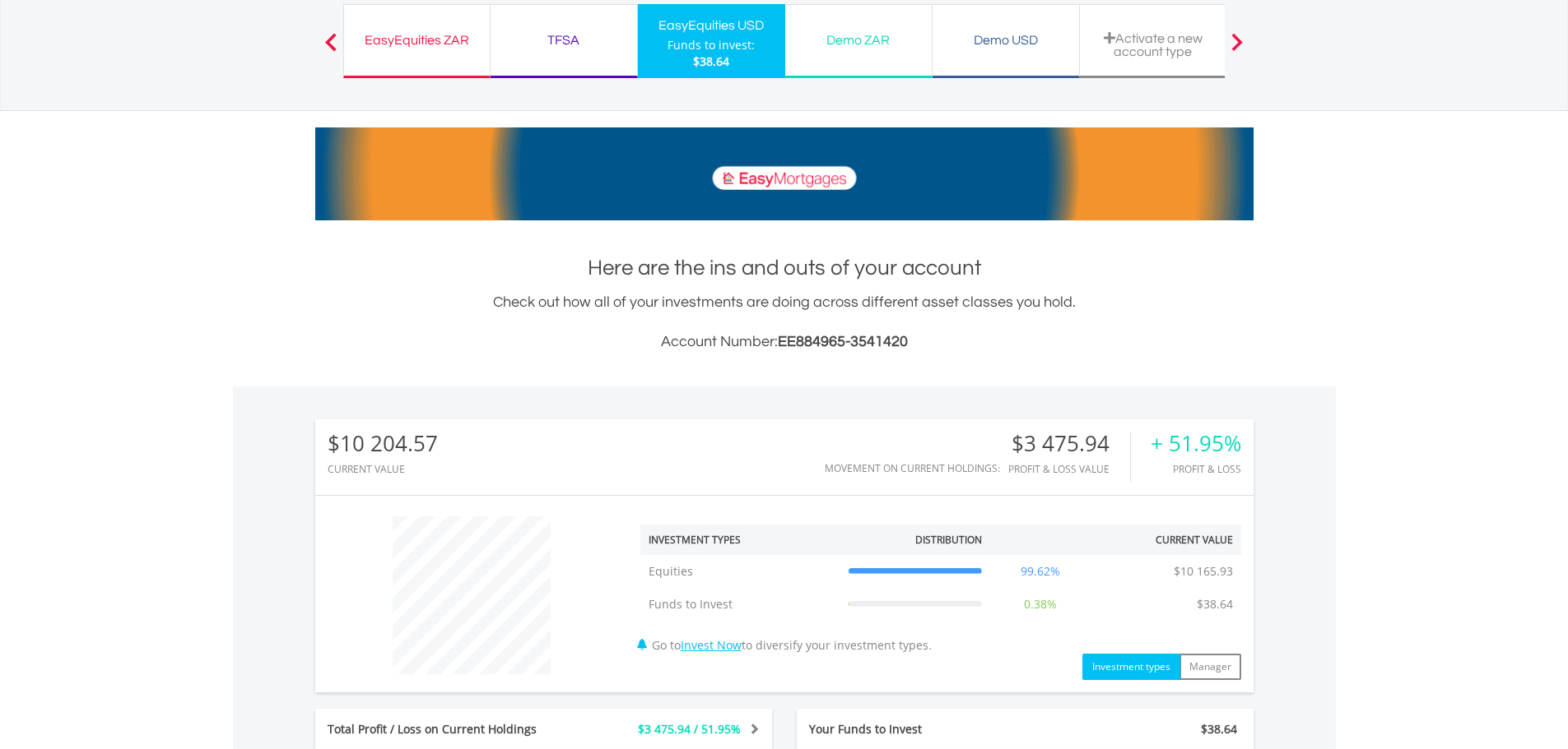
scroll to position [0, 0]
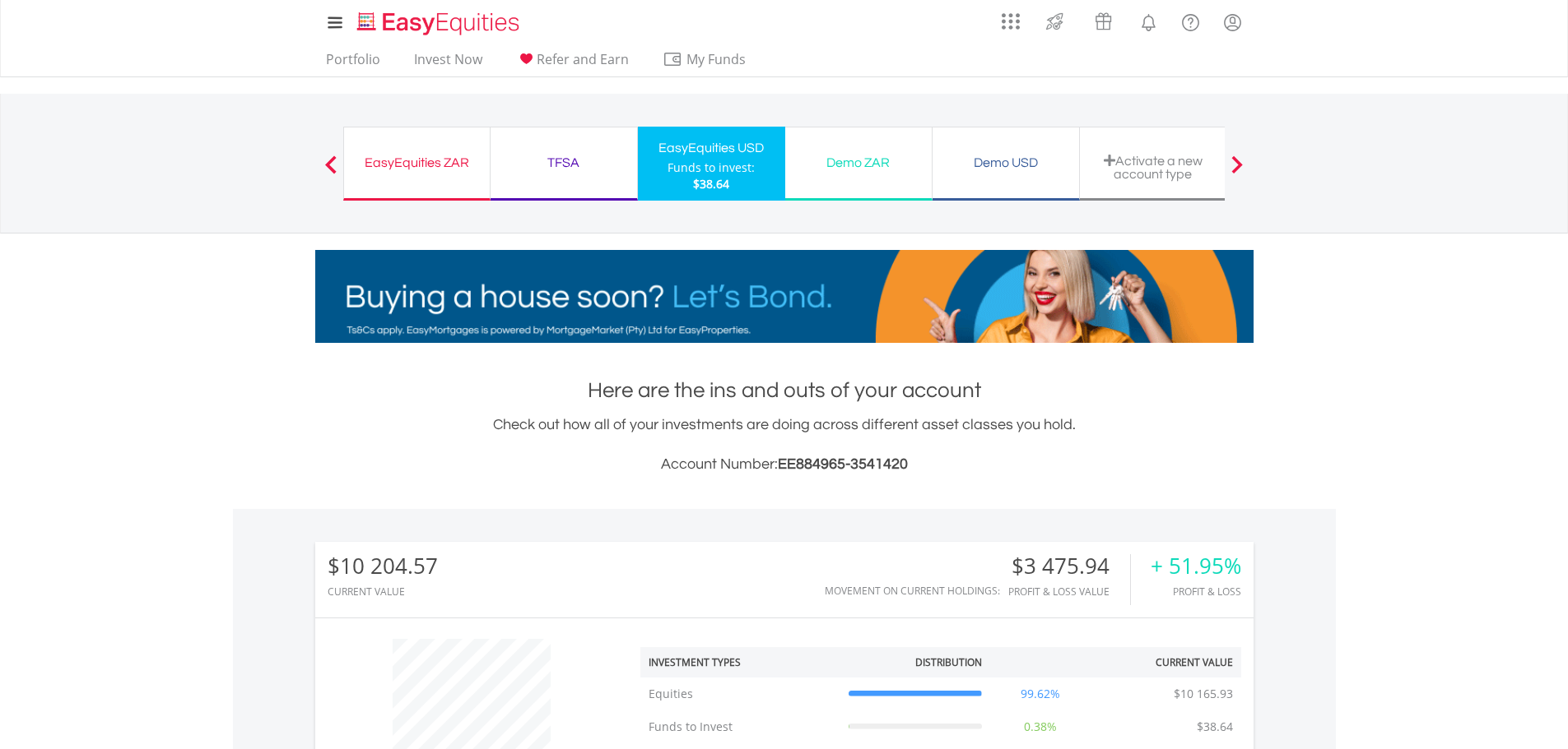
click at [427, 157] on div "EasyEquities ZAR" at bounding box center [417, 163] width 126 height 23
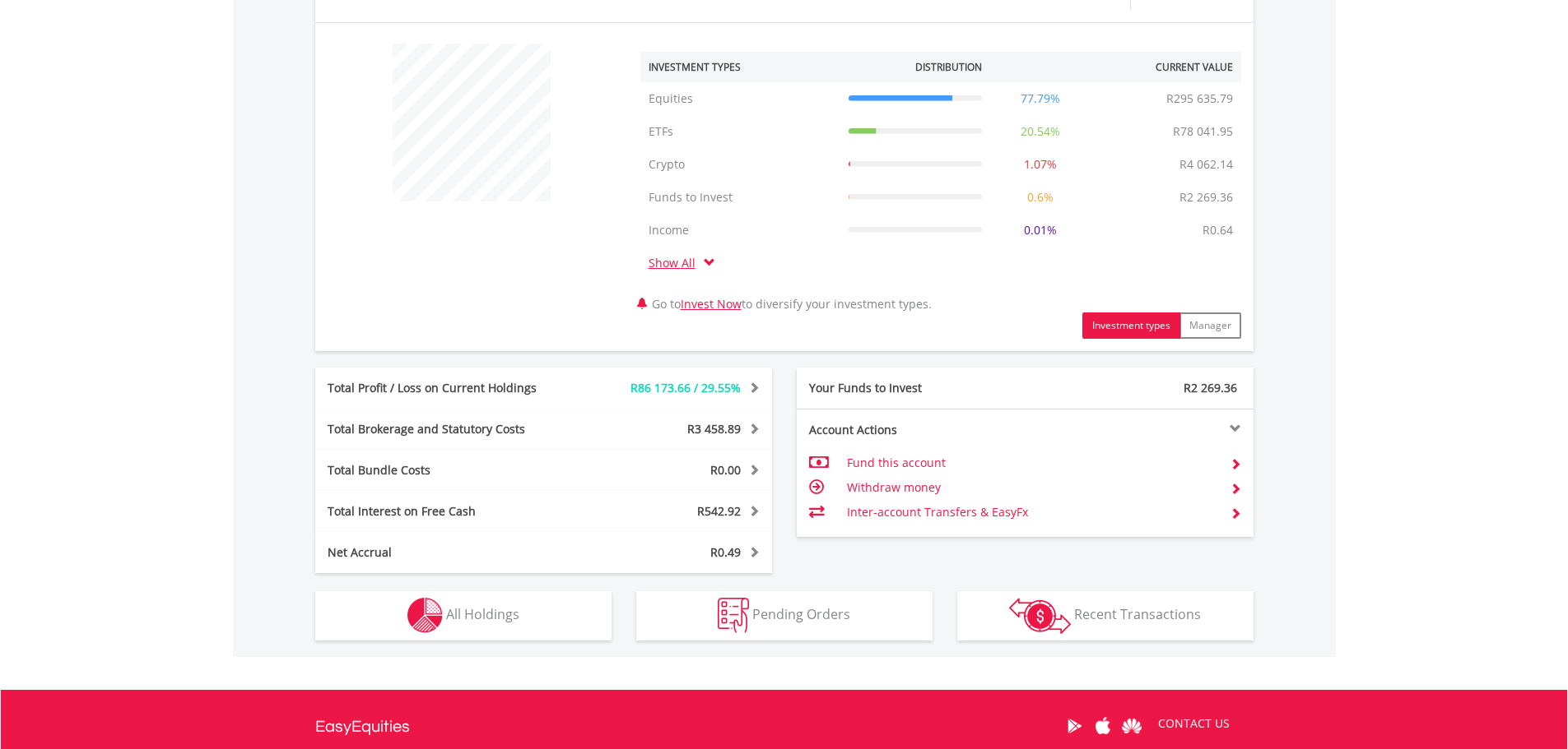
scroll to position [658, 0]
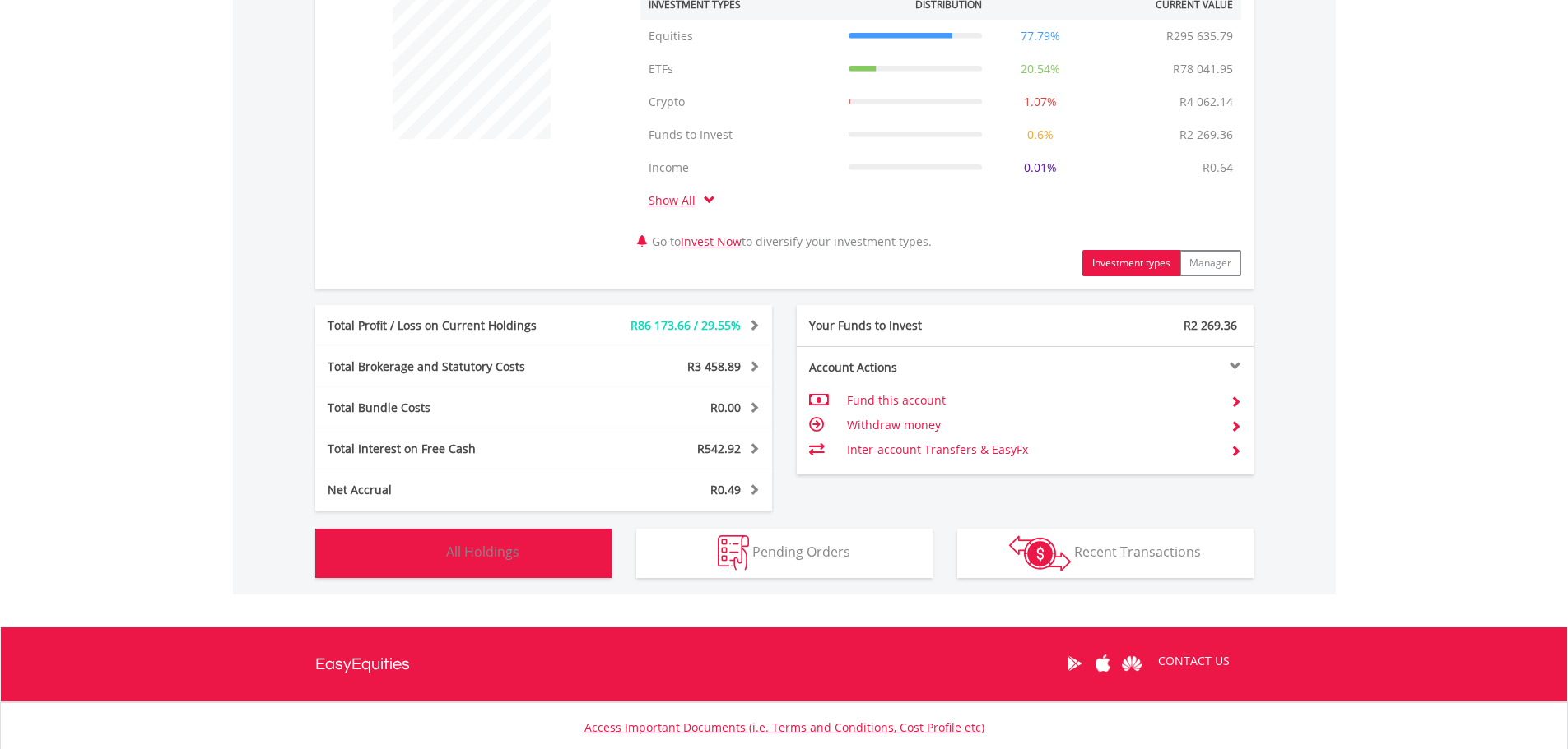
click at [529, 535] on button "Holdings All Holdings" at bounding box center [463, 554] width 296 height 49
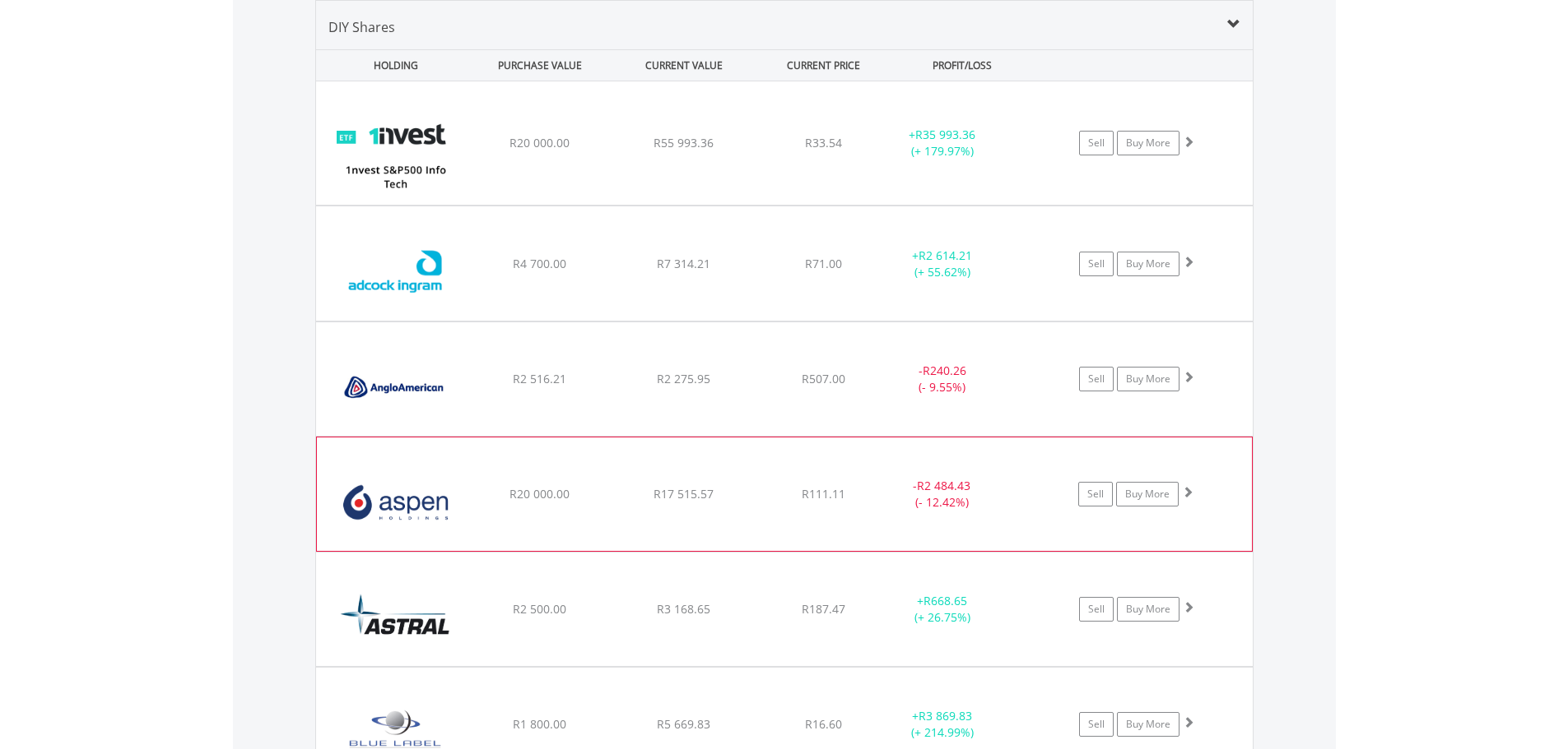
scroll to position [1368, 0]
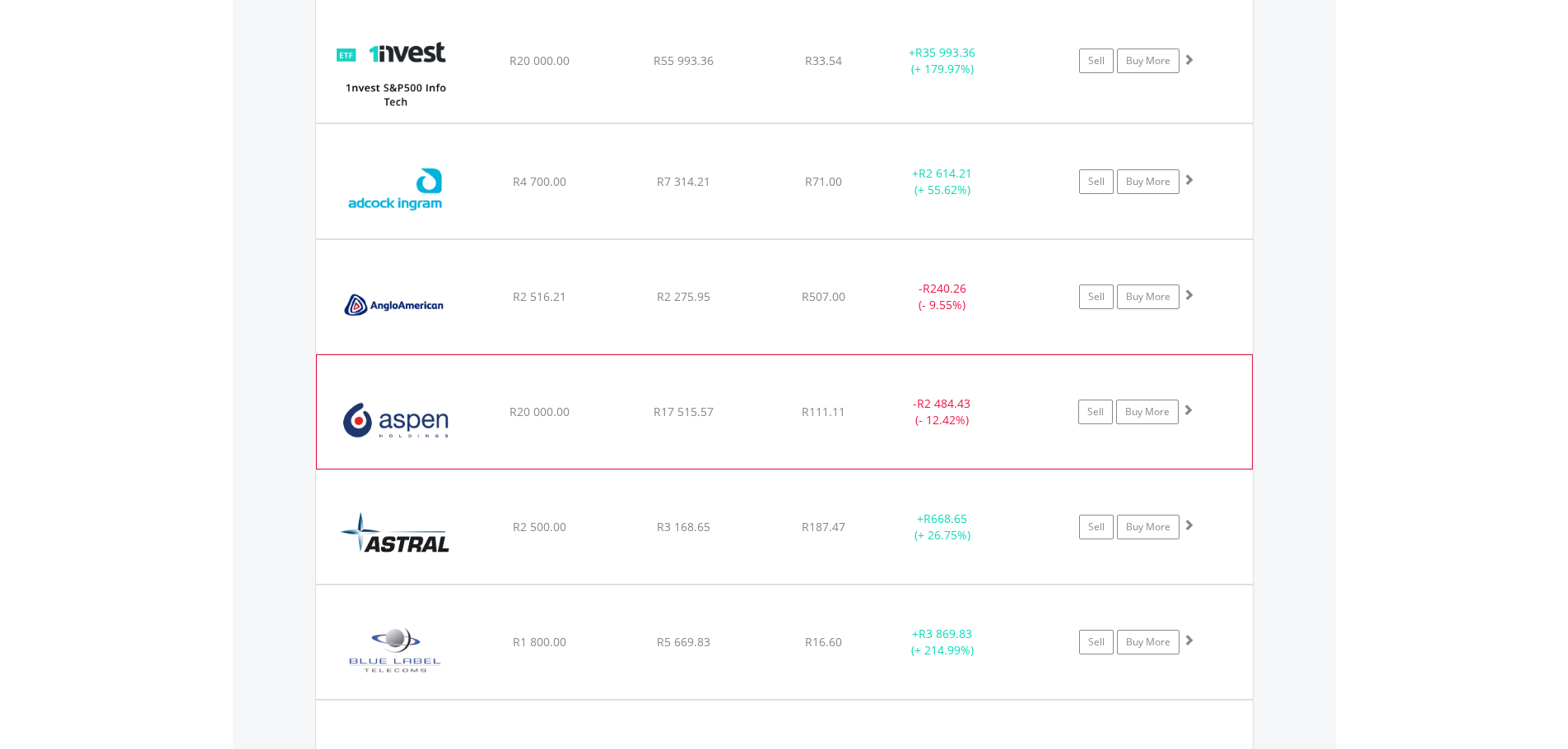
click at [1190, 68] on div at bounding box center [1189, 60] width 12 height 16
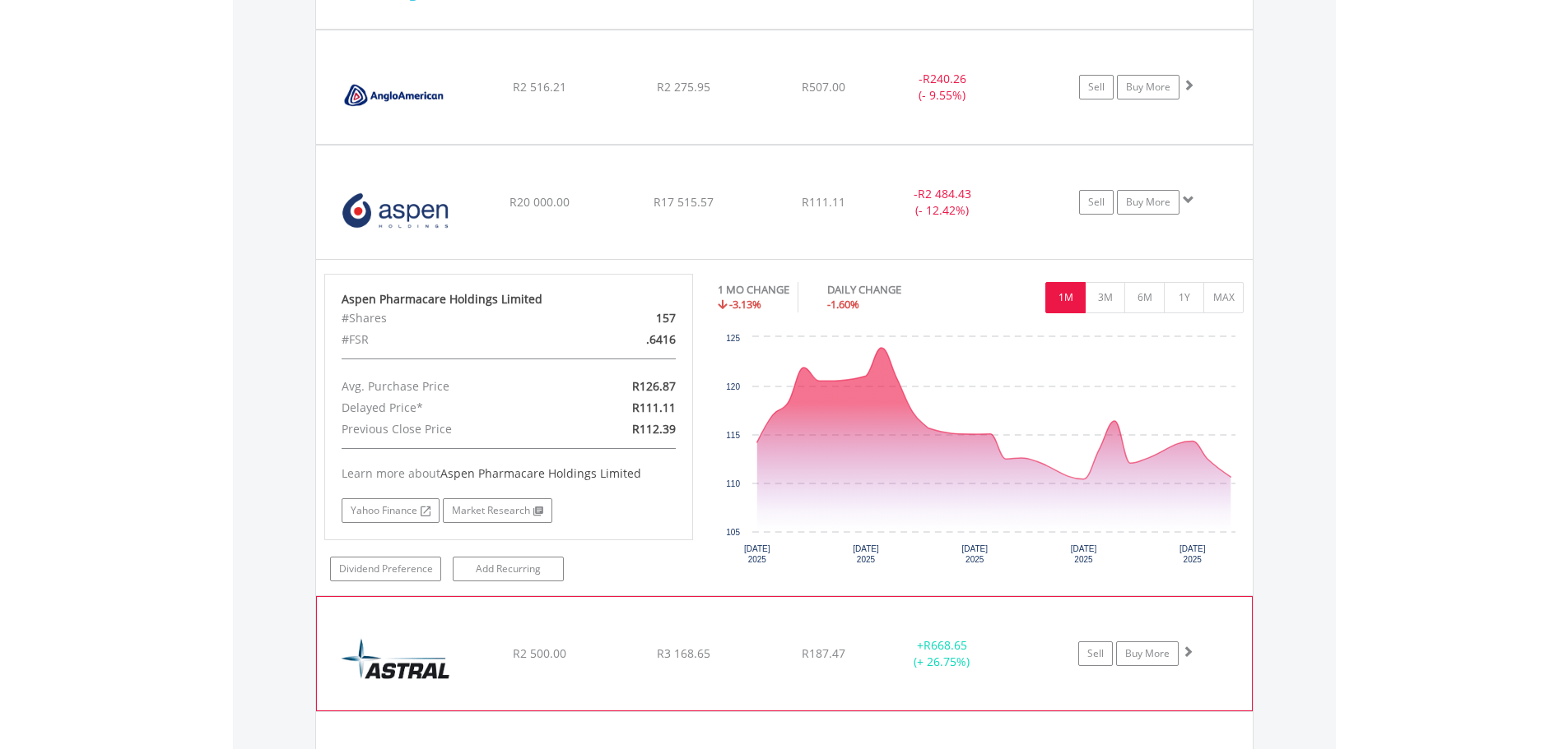
scroll to position [1532, 0]
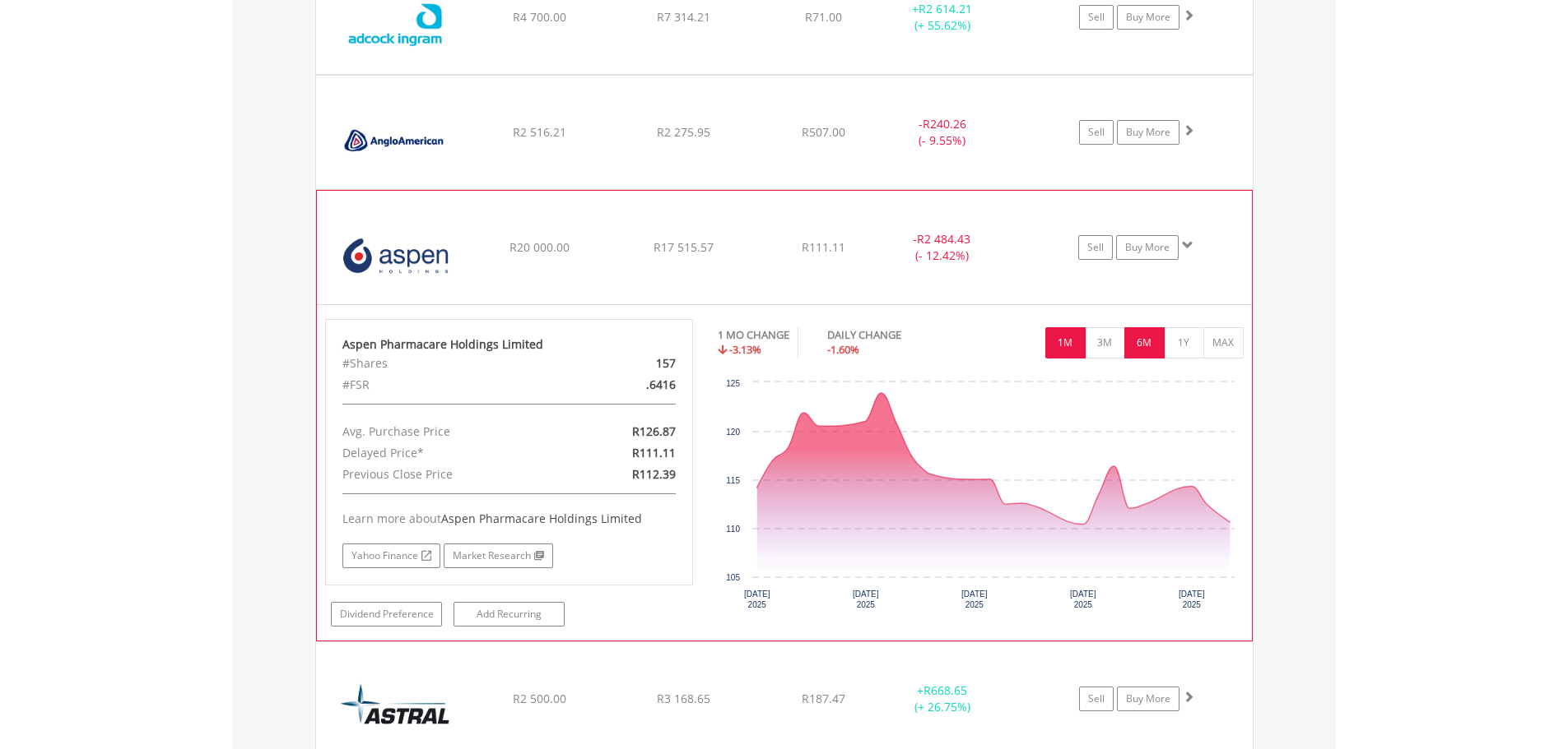
click at [1154, 345] on button "6M" at bounding box center [1143, 343] width 40 height 32
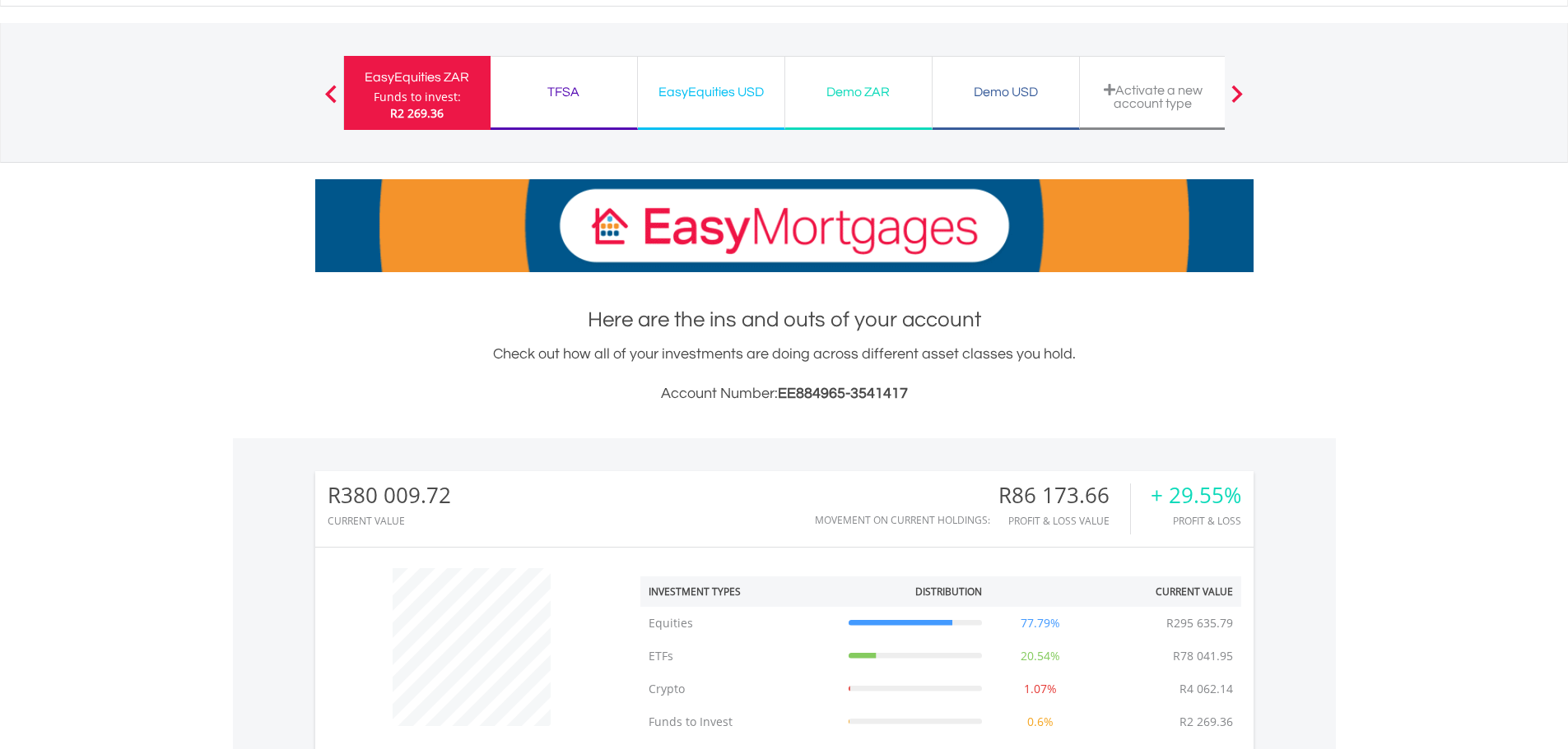
scroll to position [0, 0]
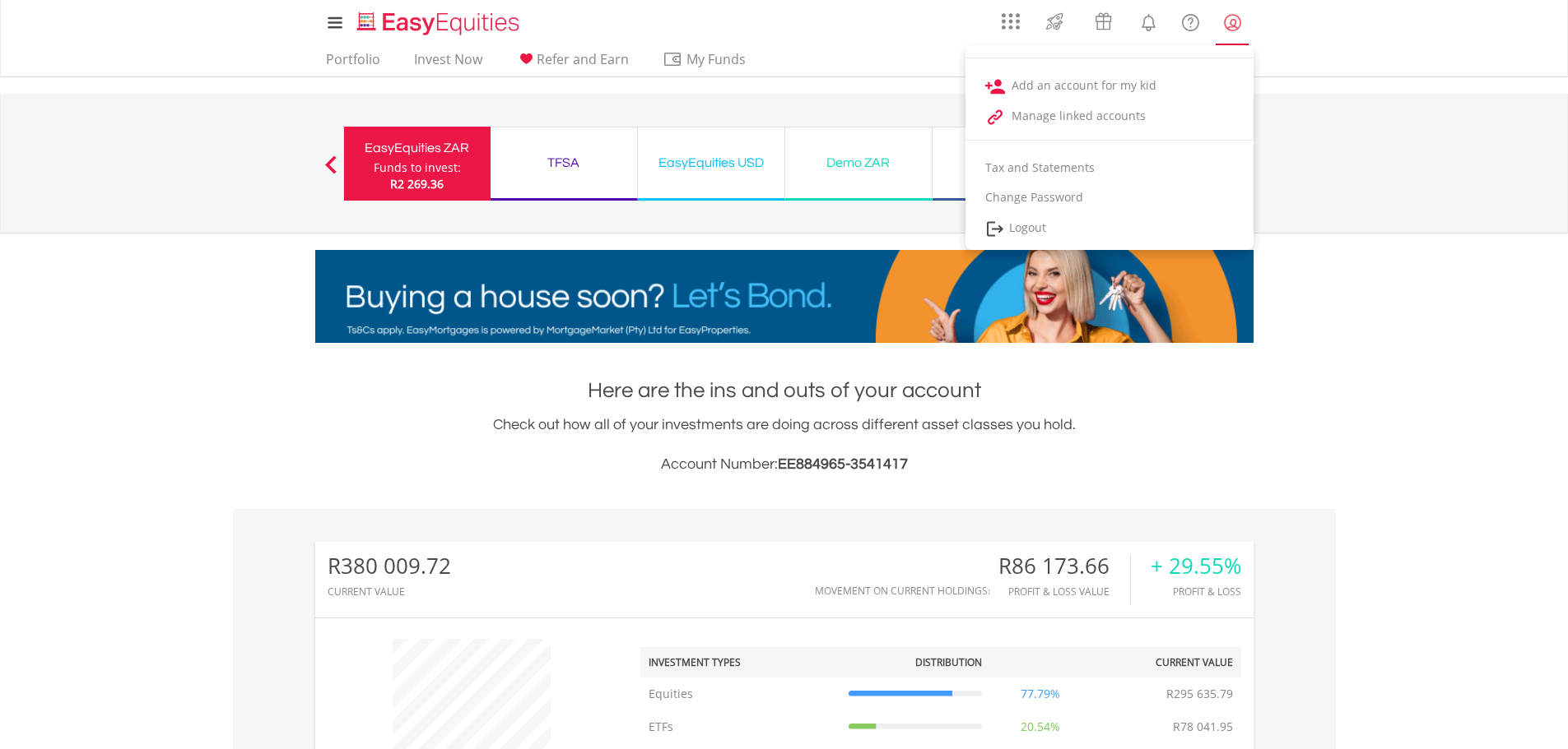
click at [1239, 22] on lord-icon "My Profile" at bounding box center [1232, 22] width 20 height 20
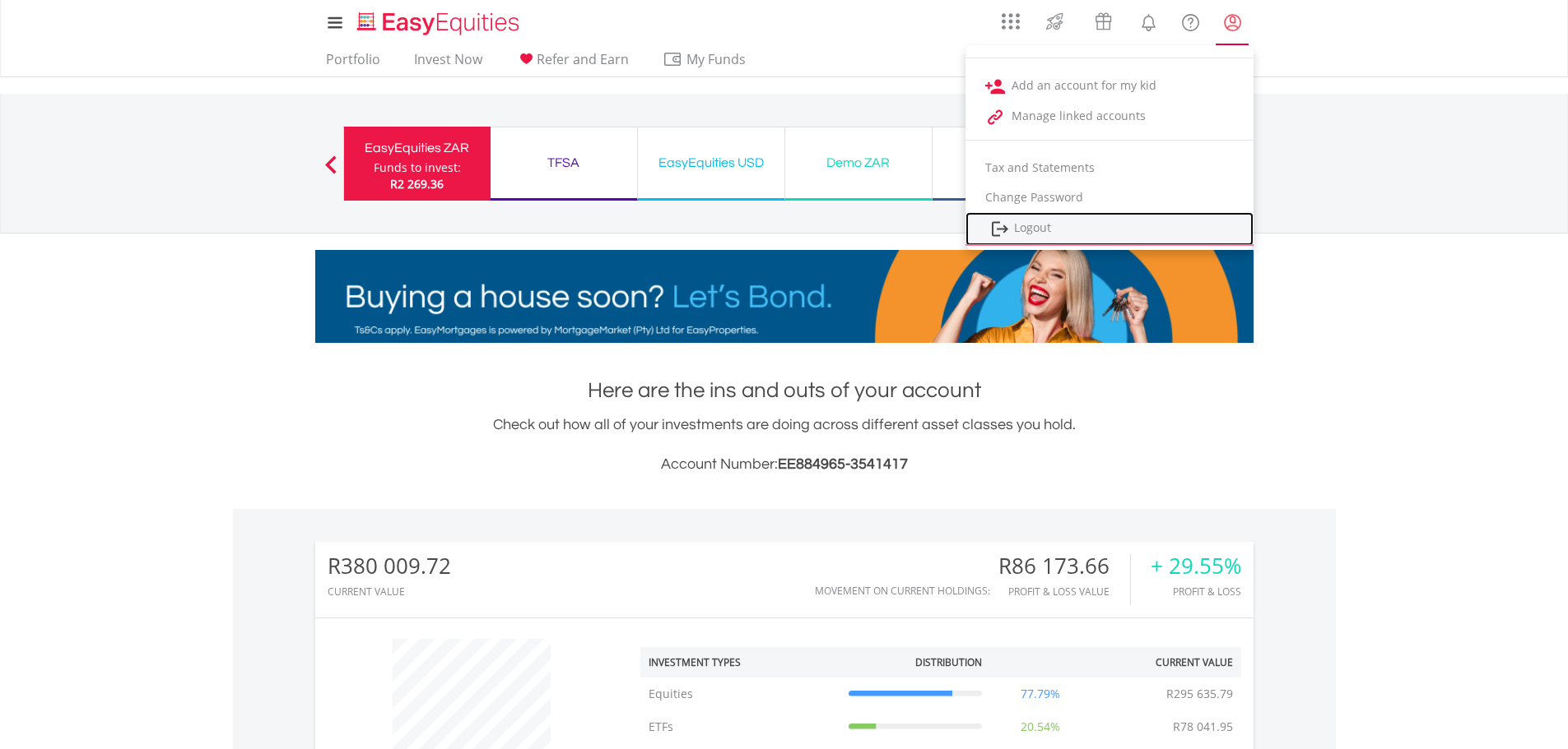
click at [1060, 229] on link "Logout" at bounding box center [1109, 229] width 288 height 34
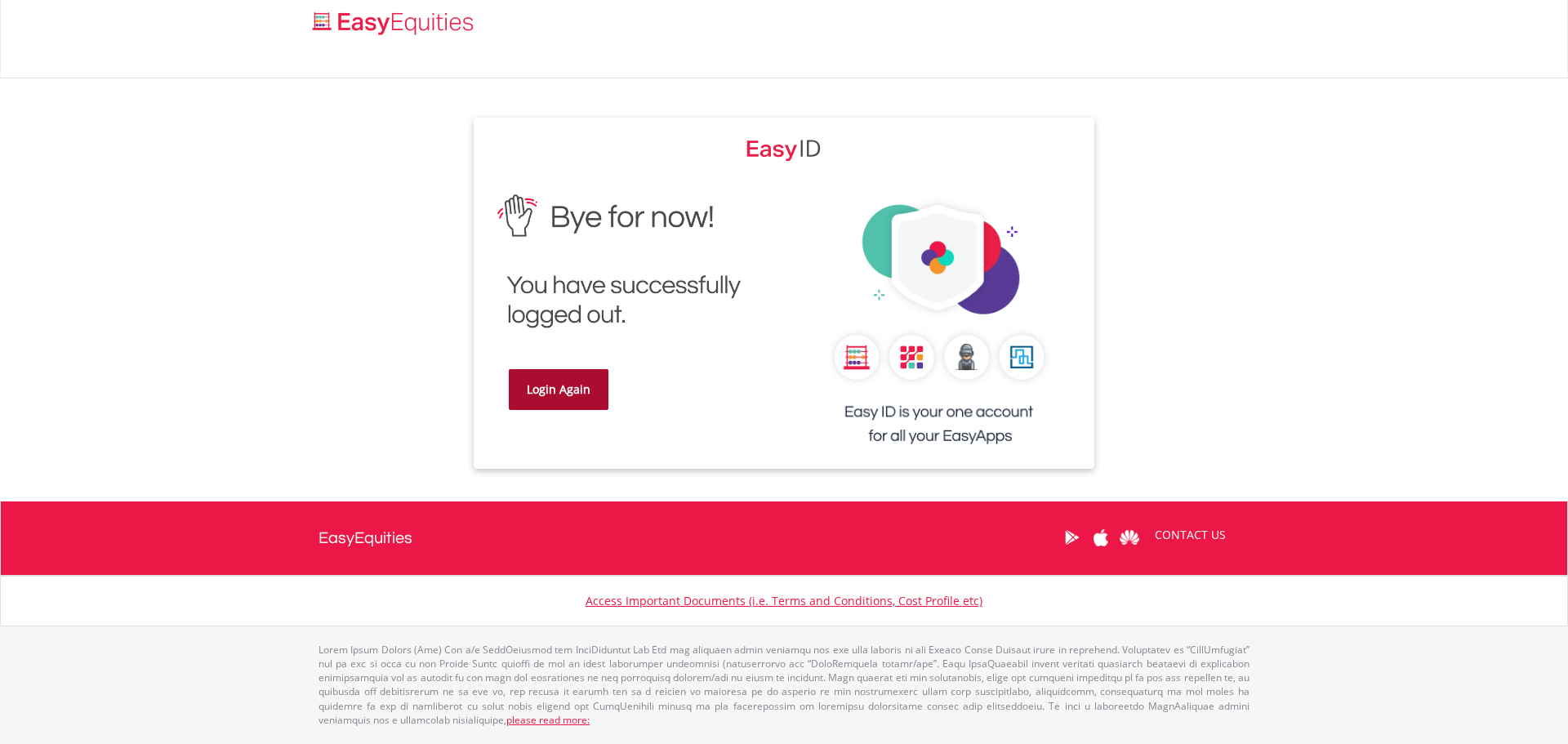
click at [554, 388] on link "Login Again" at bounding box center [558, 389] width 100 height 41
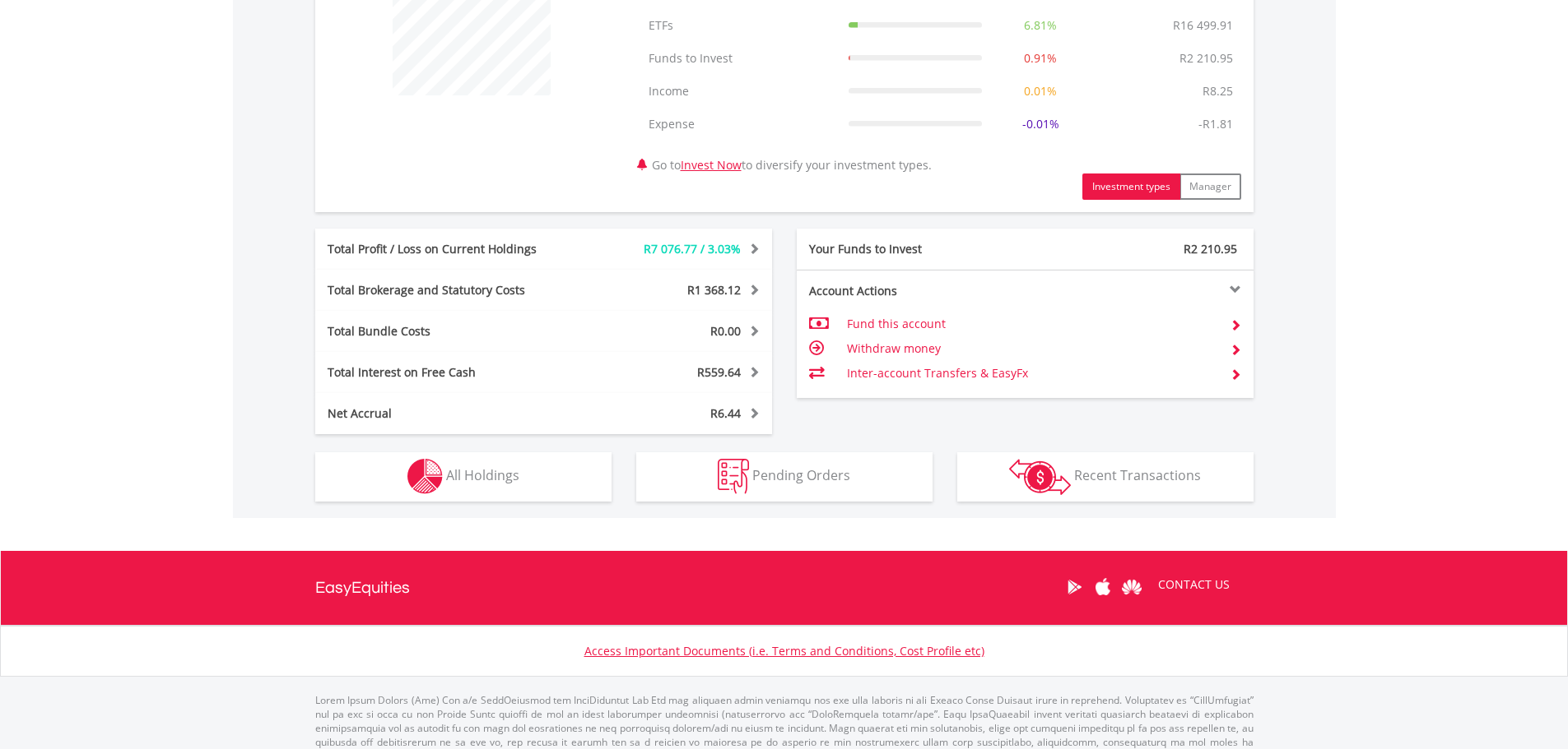
scroll to position [741, 0]
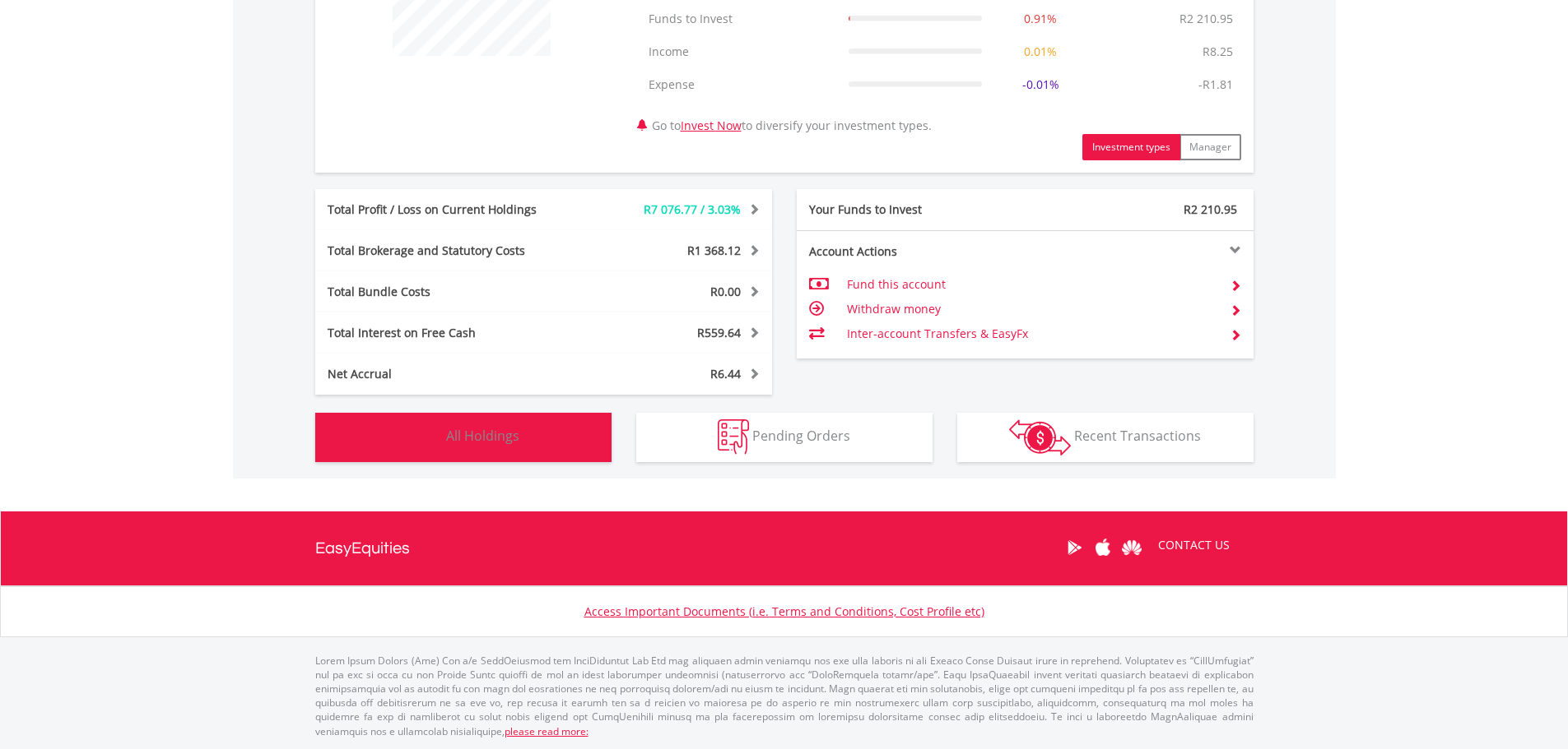
click at [509, 442] on span "All Holdings" at bounding box center [483, 435] width 73 height 18
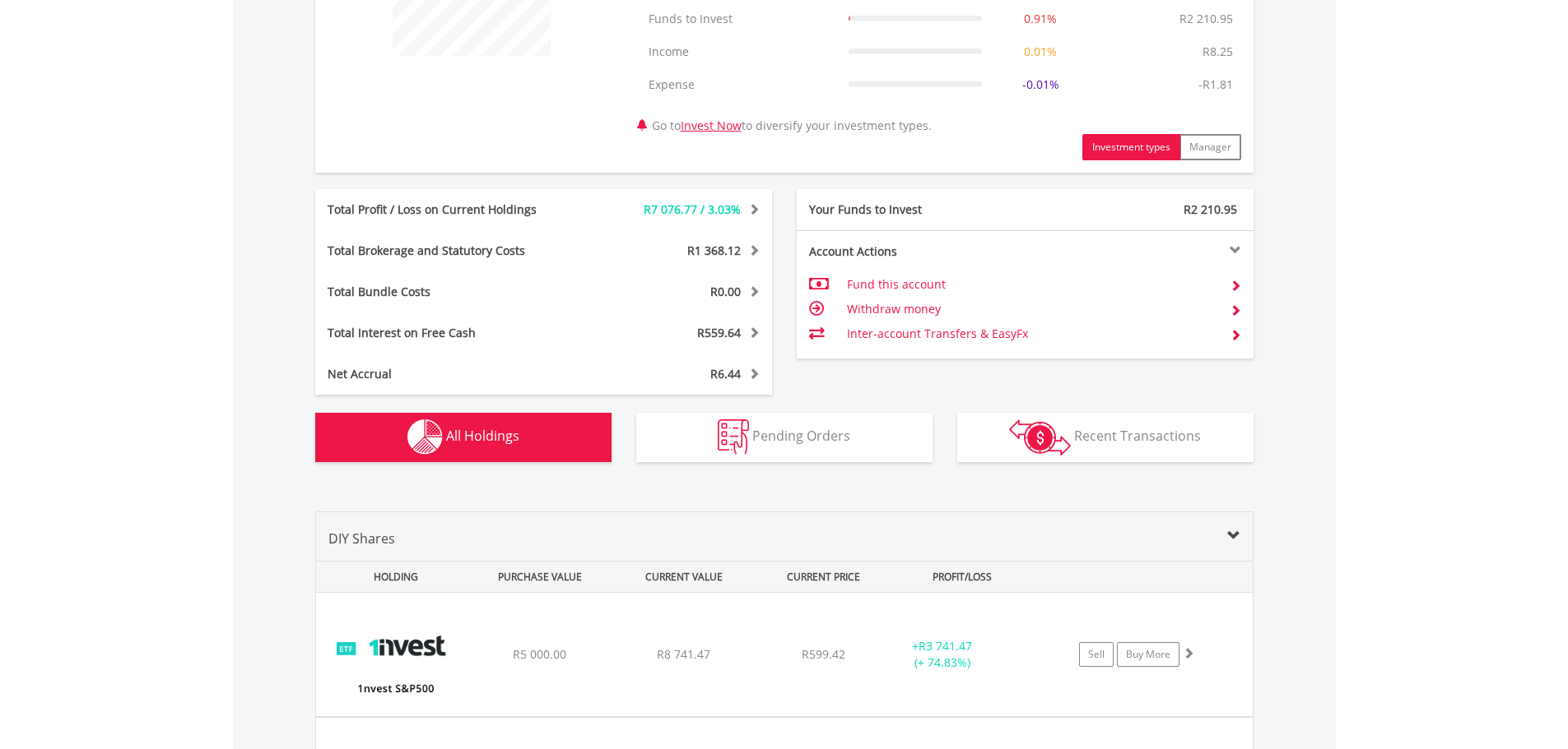
scroll to position [1253, 0]
